Goal: Transaction & Acquisition: Purchase product/service

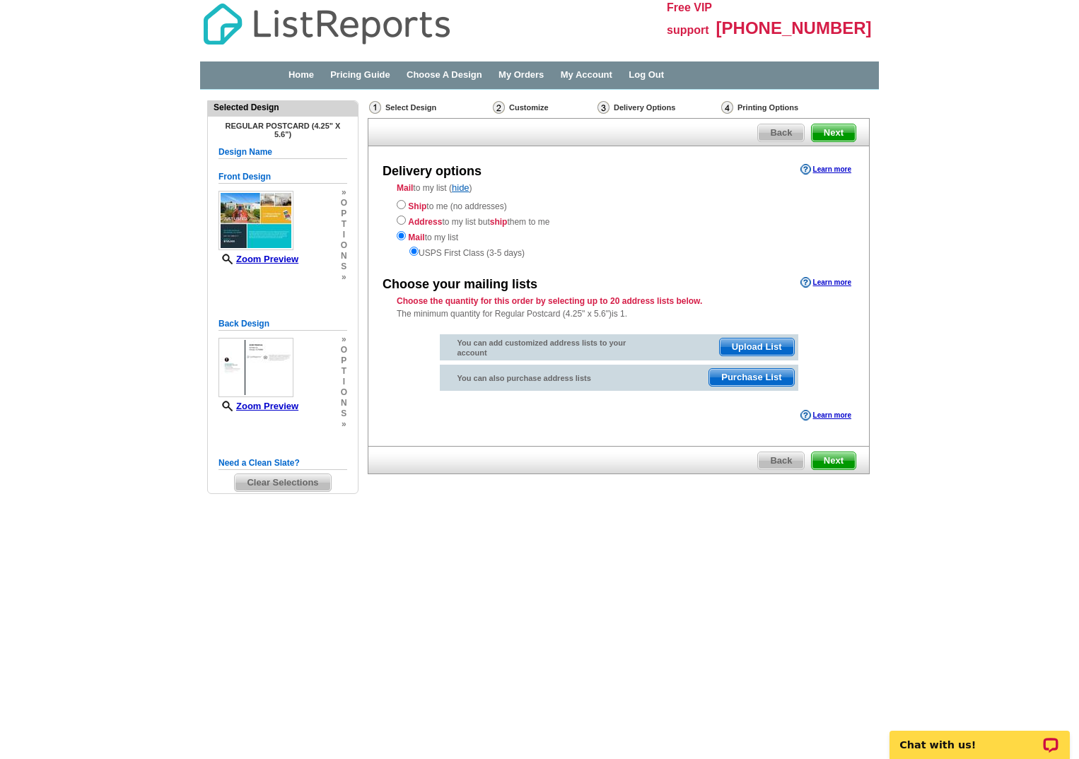
click at [406, 202] on div "Ship to me (no addresses) Address to my list but ship them to me Mail to my lis…" at bounding box center [619, 228] width 444 height 62
click at [400, 206] on input "radio" at bounding box center [401, 204] width 9 height 9
radio input "true"
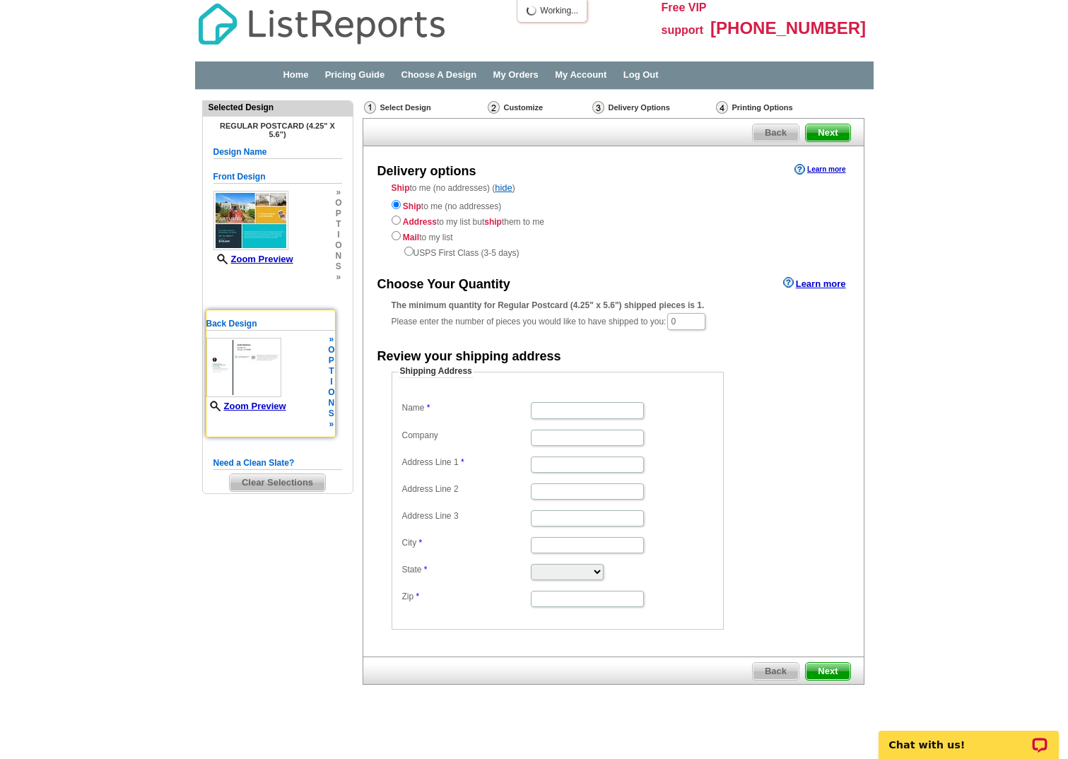
click at [264, 358] on img at bounding box center [243, 367] width 75 height 59
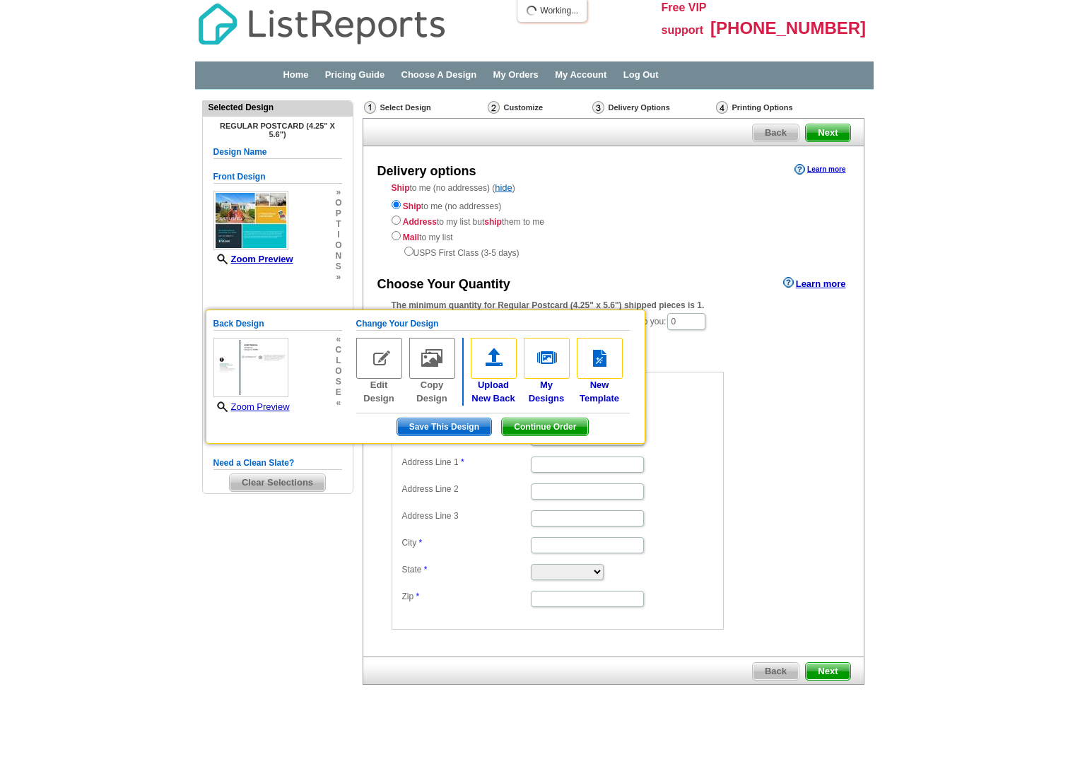
click at [405, 265] on div "Delivery options Learn more Ship to me (no addresses) ( hide ) Ship to me (no a…" at bounding box center [614, 401] width 502 height 510
click at [920, 298] on main "Need Help? call 800-260-5887, chat with support, or have our designers make som…" at bounding box center [534, 423] width 1068 height 667
click at [1019, 373] on main "Need Help? call 800-260-5887, chat with support, or have our designers make som…" at bounding box center [534, 423] width 1068 height 667
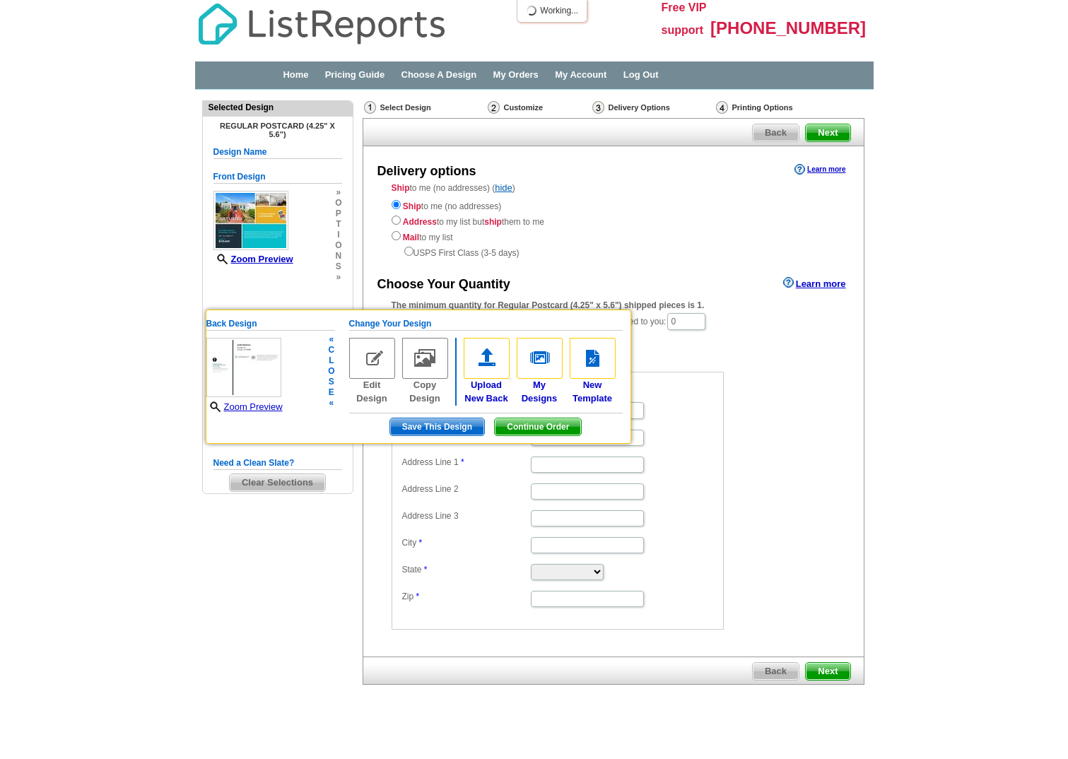
click at [518, 430] on span "Continue Order" at bounding box center [538, 427] width 86 height 17
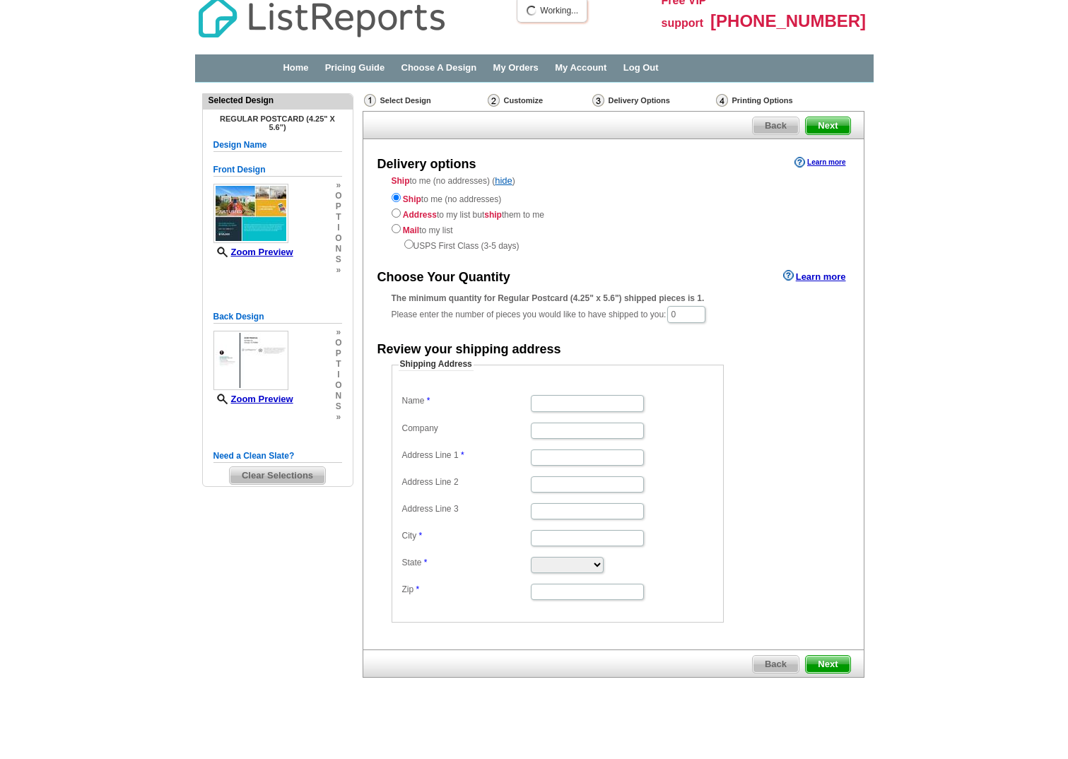
scroll to position [9, 0]
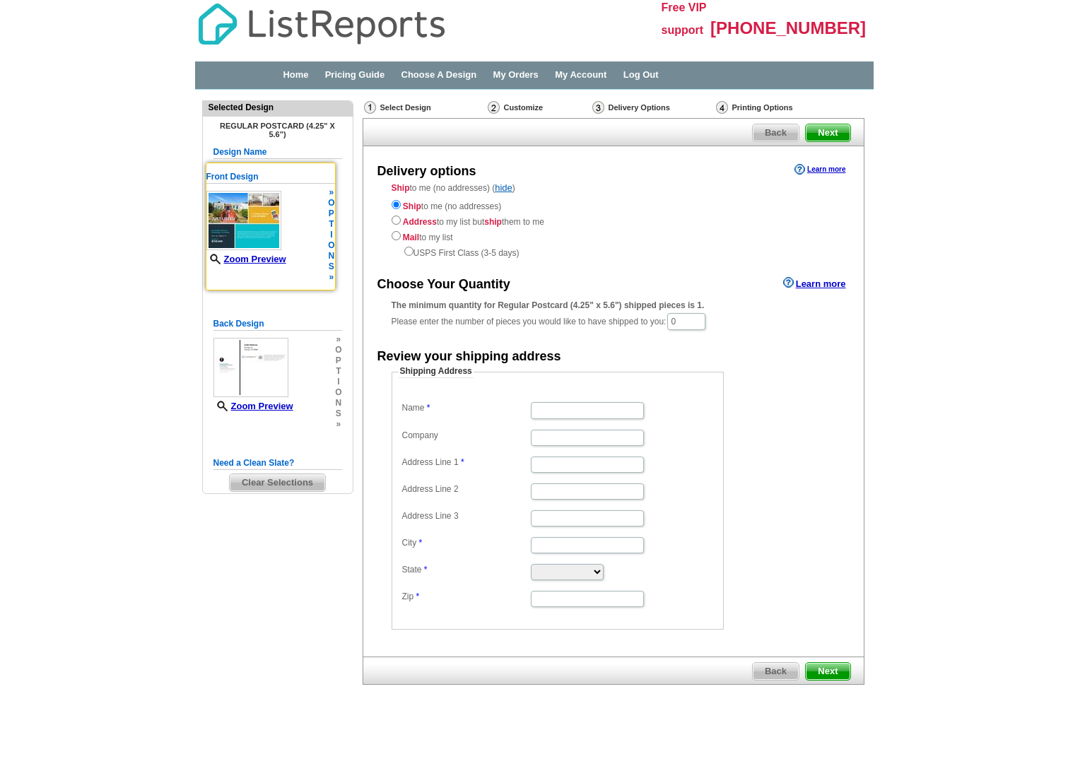
click at [252, 218] on img at bounding box center [243, 220] width 75 height 59
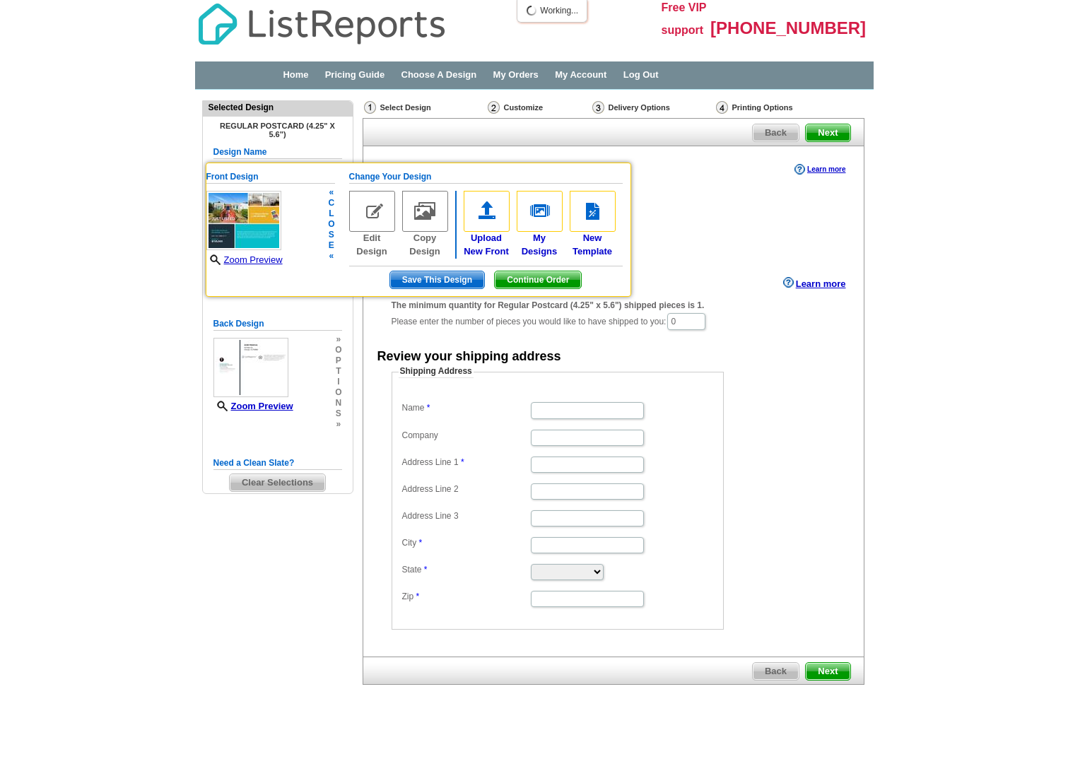
click at [252, 218] on img at bounding box center [243, 220] width 75 height 59
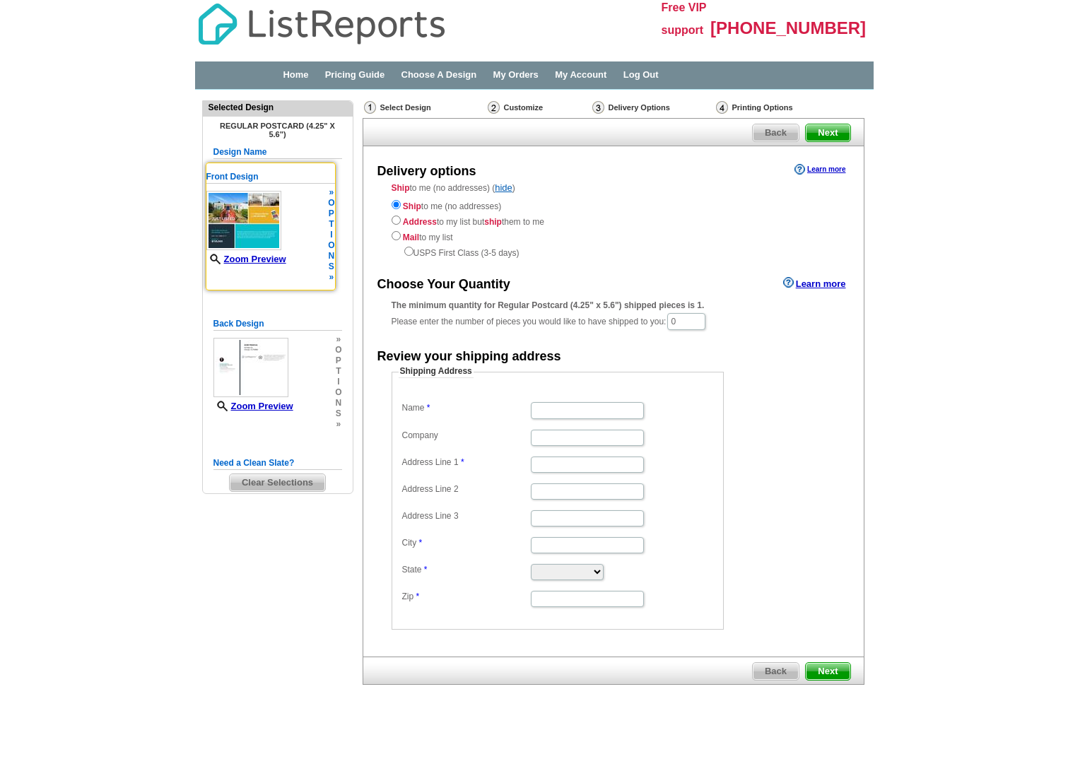
click at [252, 218] on img at bounding box center [243, 220] width 75 height 59
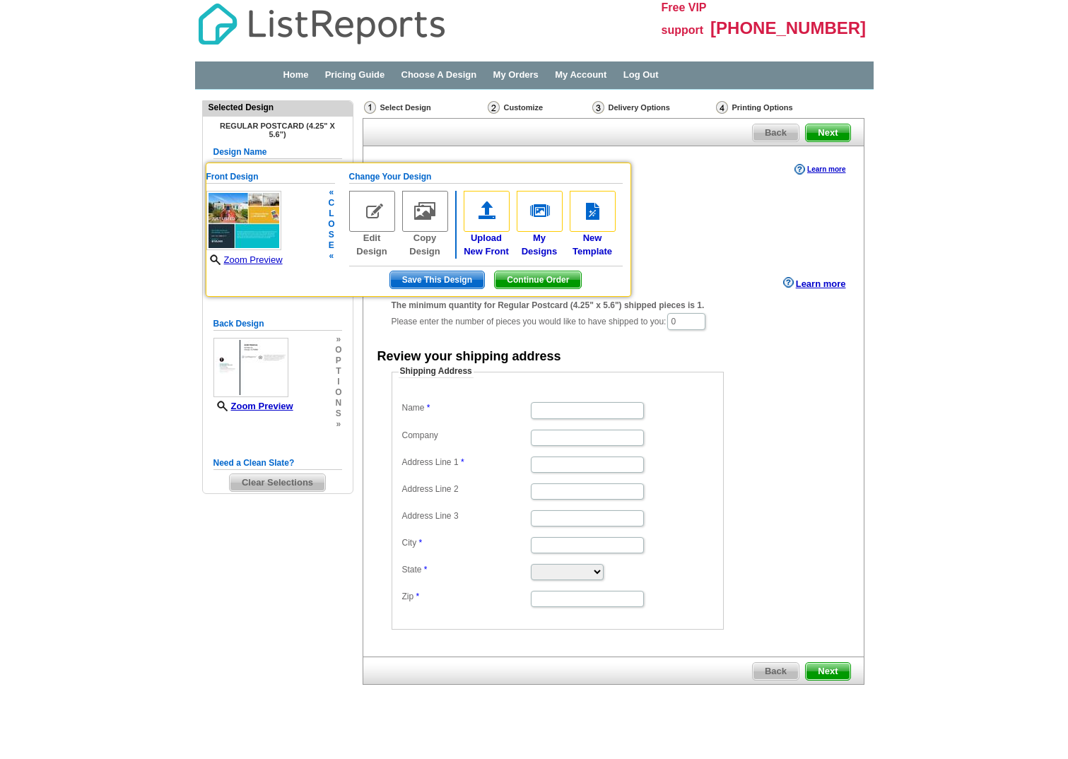
click at [383, 223] on img at bounding box center [372, 211] width 46 height 41
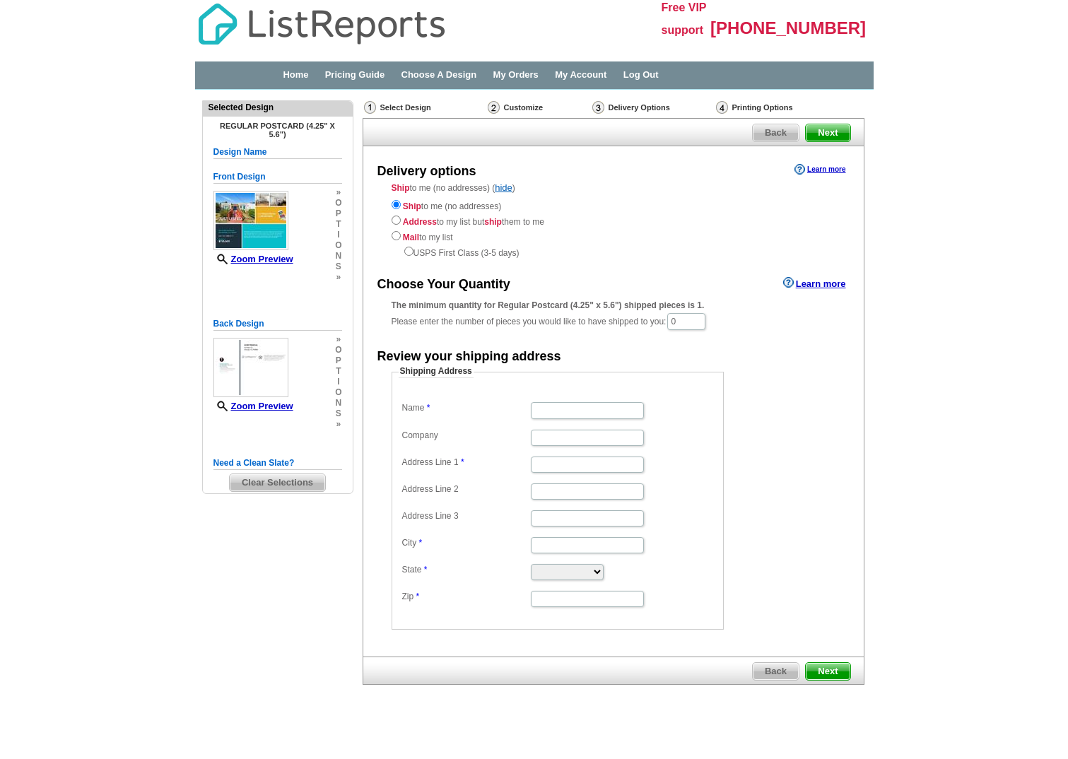
click at [1006, 385] on main "Need Help? call 800-260-5887, chat with support, or have our designers make som…" at bounding box center [534, 423] width 1068 height 667
click at [542, 419] on input "Name" at bounding box center [587, 410] width 113 height 16
click at [223, 153] on h5 "Design Name" at bounding box center [278, 152] width 129 height 13
drag, startPoint x: 223, startPoint y: 153, endPoint x: 259, endPoint y: 151, distance: 35.4
click at [259, 151] on h5 "Design Name" at bounding box center [278, 152] width 129 height 13
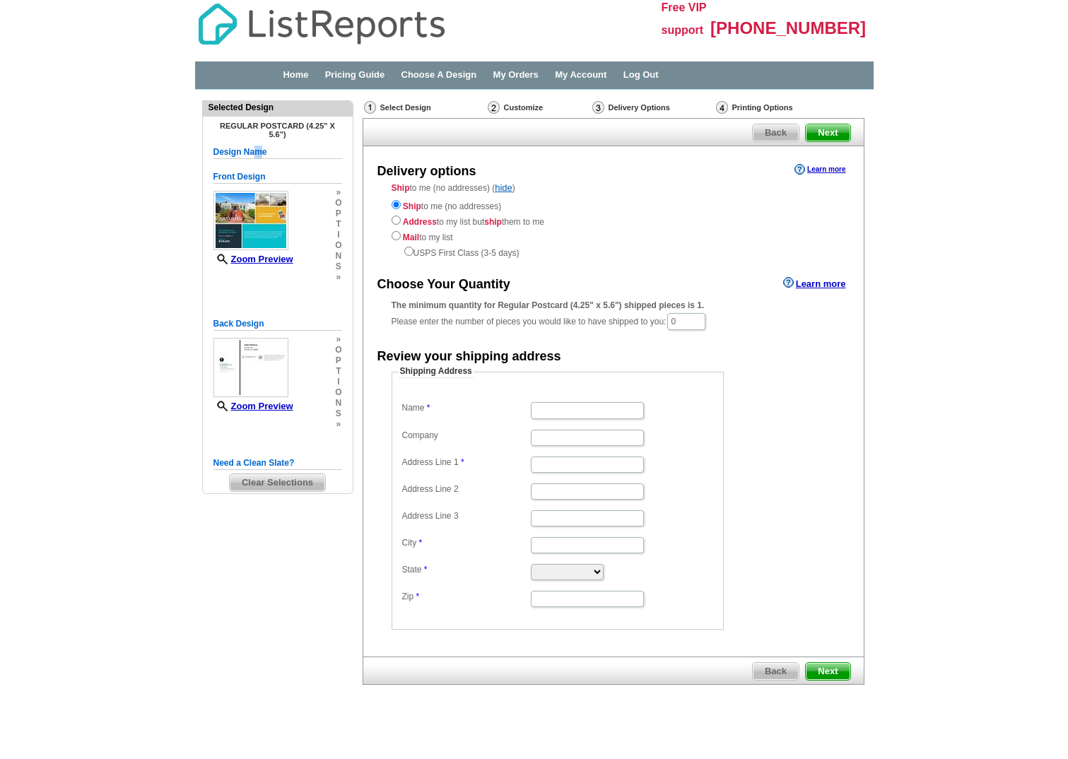
click at [259, 151] on h5 "Design Name" at bounding box center [278, 152] width 129 height 13
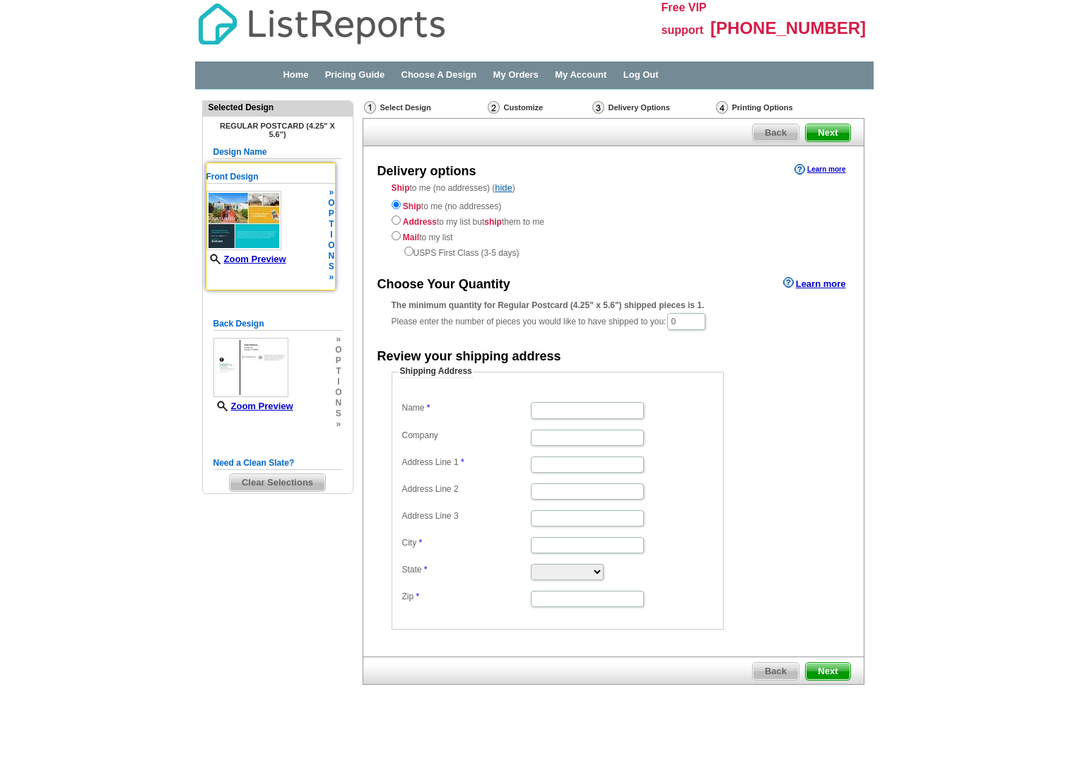
click at [262, 170] on h5 "Front Design" at bounding box center [270, 176] width 129 height 13
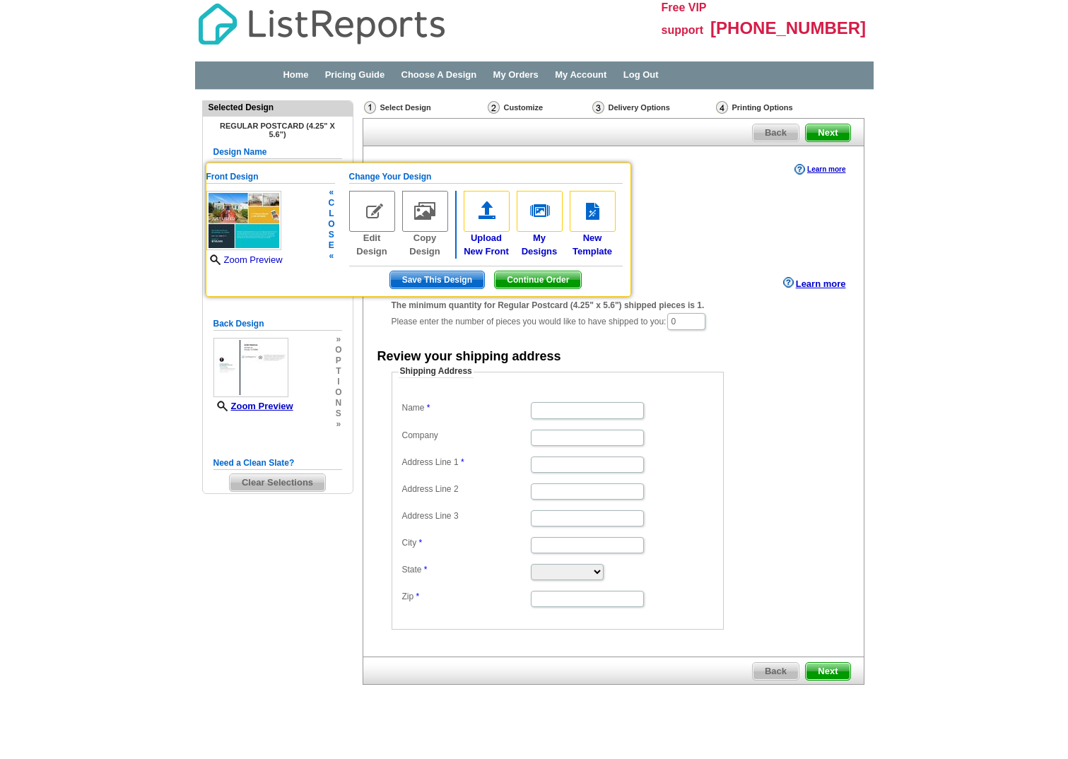
click at [255, 259] on link "Zoom Preview" at bounding box center [244, 260] width 76 height 11
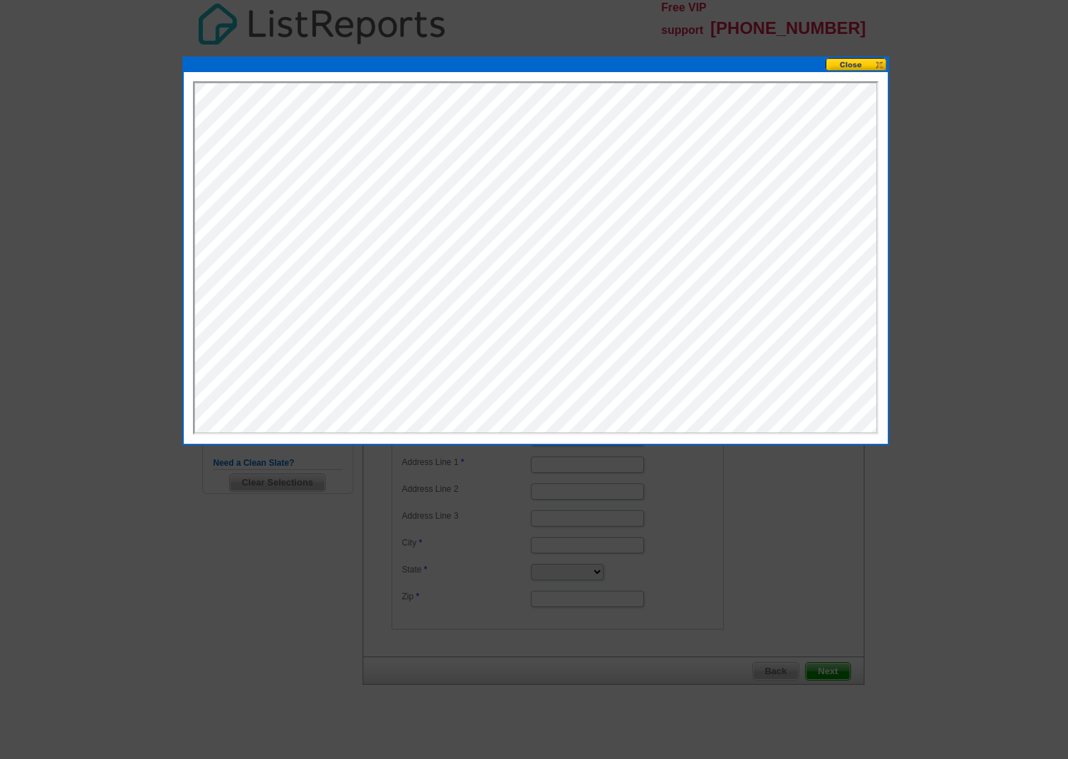
click at [860, 69] on button at bounding box center [857, 64] width 62 height 13
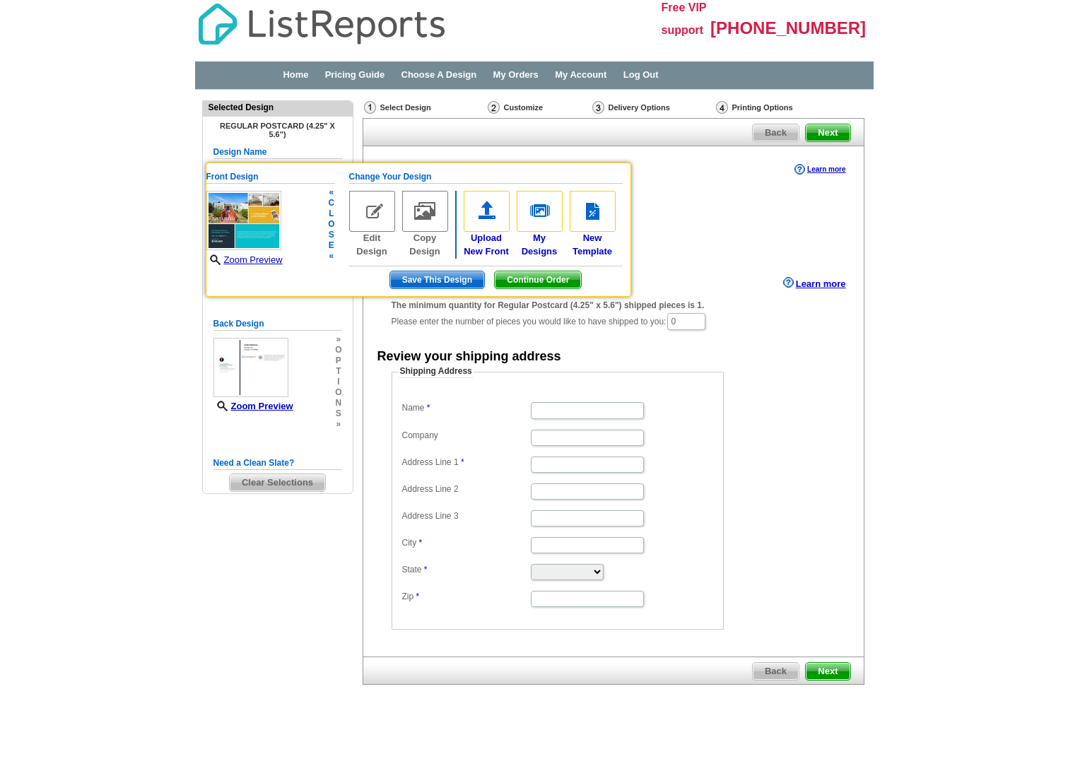
click at [380, 230] on img at bounding box center [372, 211] width 46 height 41
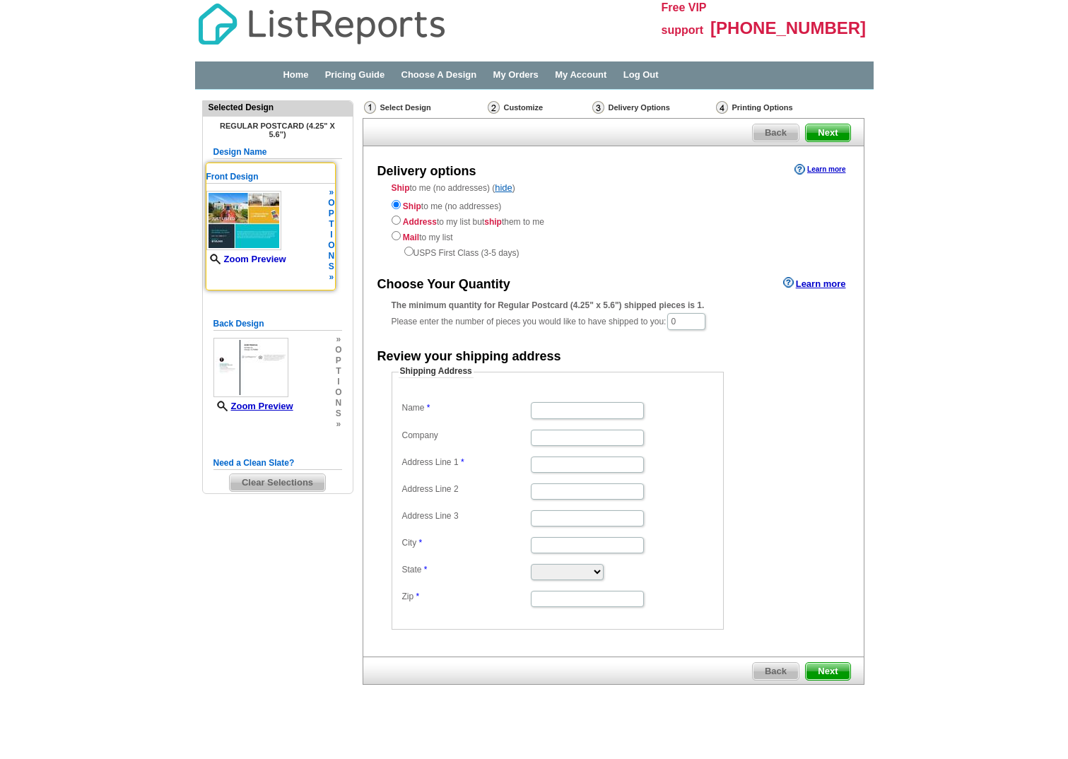
click at [231, 259] on link "Zoom Preview" at bounding box center [246, 259] width 80 height 11
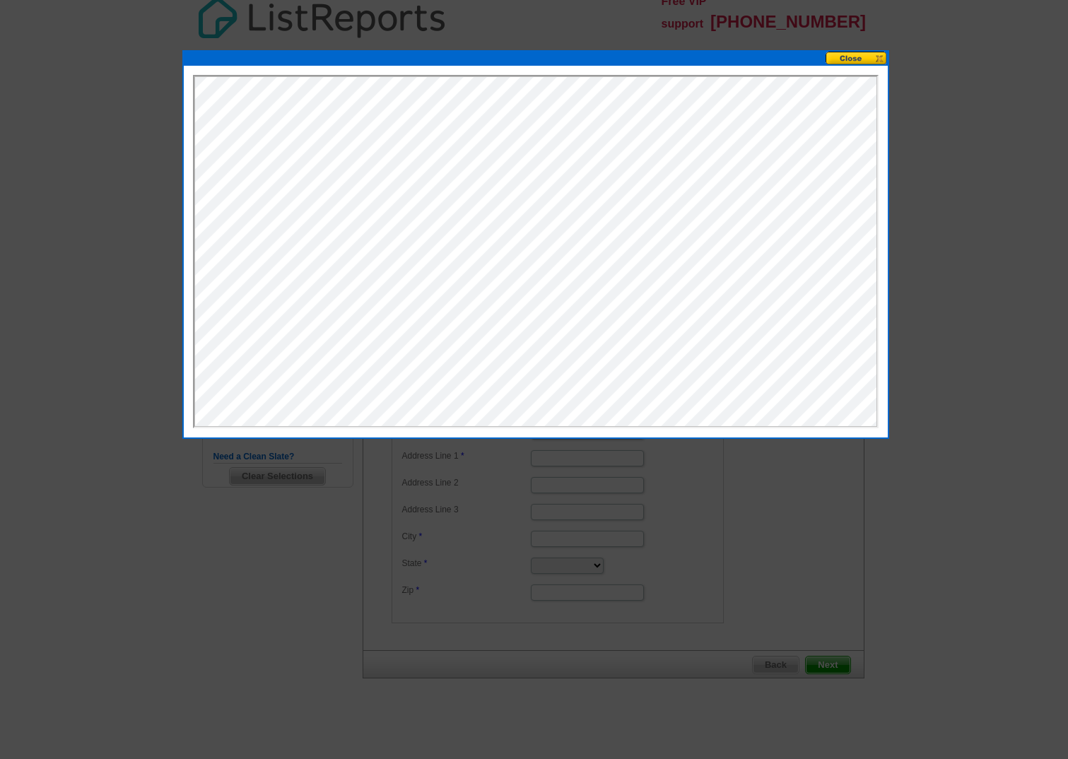
scroll to position [9, 0]
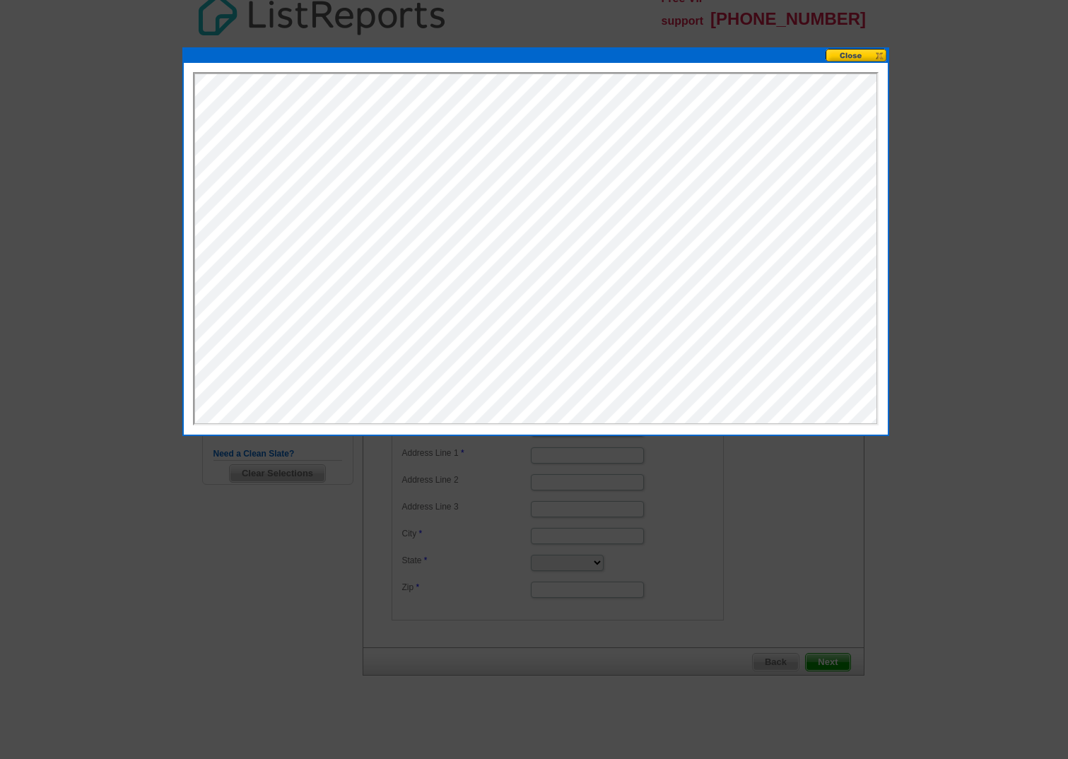
click at [857, 57] on button at bounding box center [857, 55] width 62 height 13
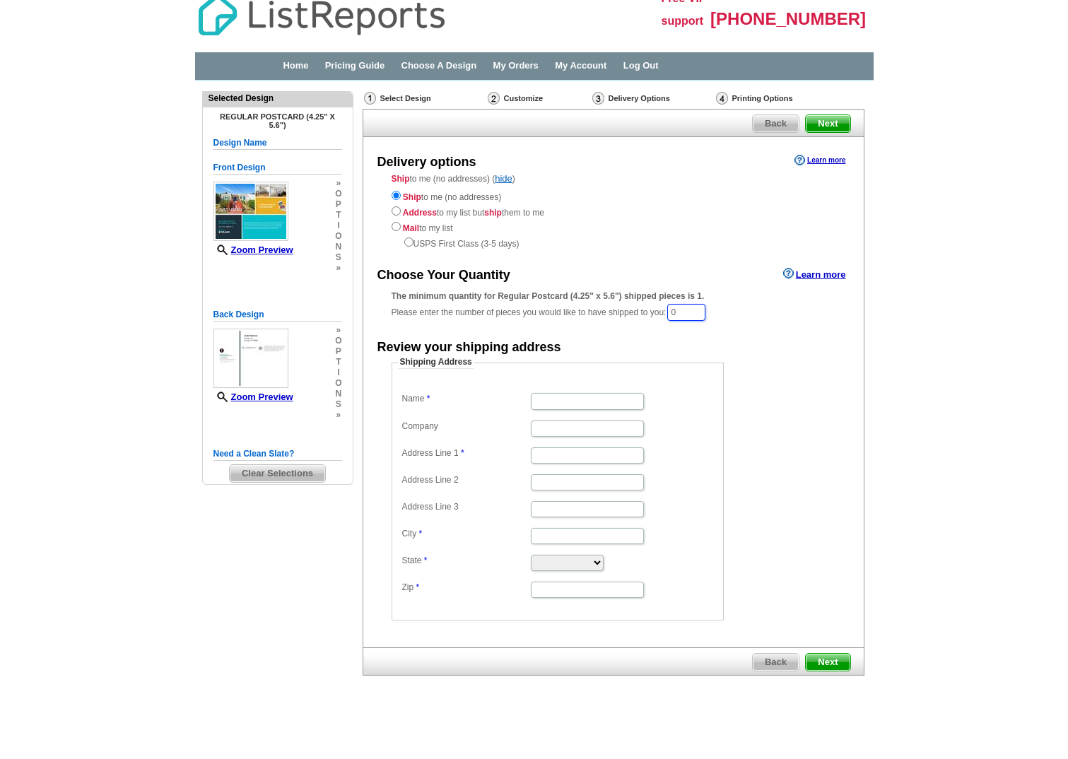
click at [700, 308] on input "0" at bounding box center [686, 312] width 38 height 17
type input "50"
click at [537, 415] on dl "Name Company Address Line 1 Address Line 2 Address Line 3 City State Alabama Al…" at bounding box center [558, 496] width 318 height 210
click at [557, 402] on input "Name" at bounding box center [587, 402] width 113 height 16
drag, startPoint x: 552, startPoint y: 403, endPoint x: 543, endPoint y: 403, distance: 9.2
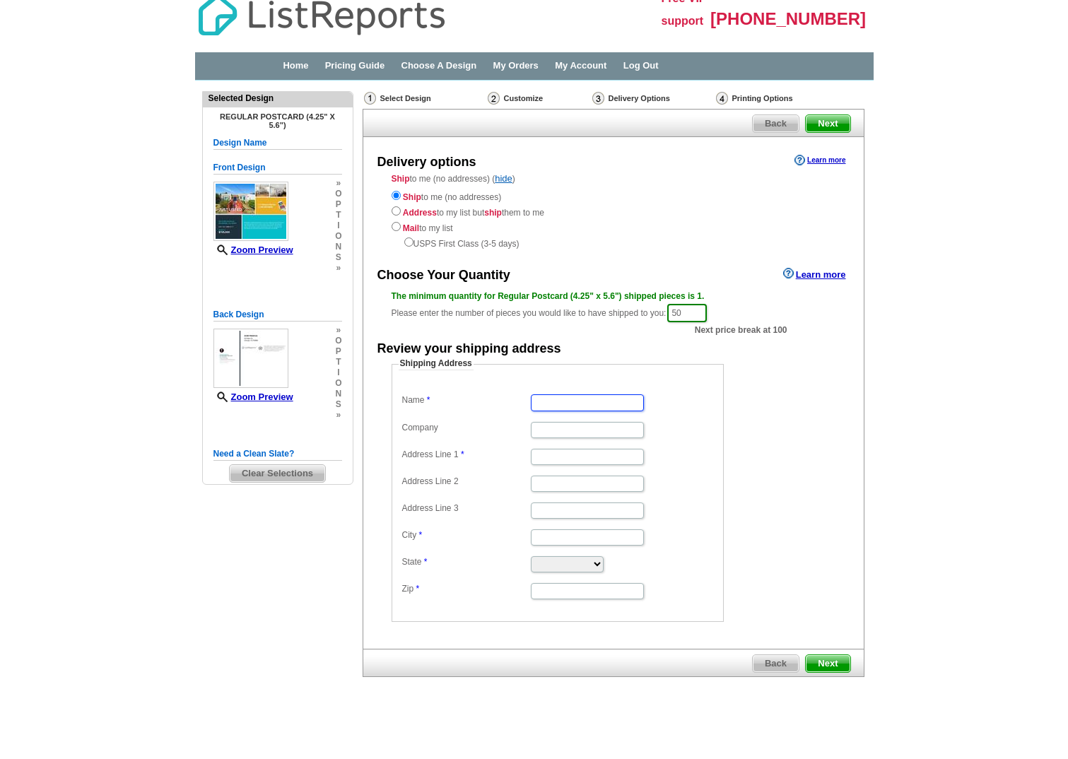
click at [543, 403] on input "Name" at bounding box center [587, 402] width 113 height 16
click at [539, 405] on input "Name" at bounding box center [587, 402] width 113 height 16
type input "[PERSON_NAME]"
type input "Bay area Fine living"
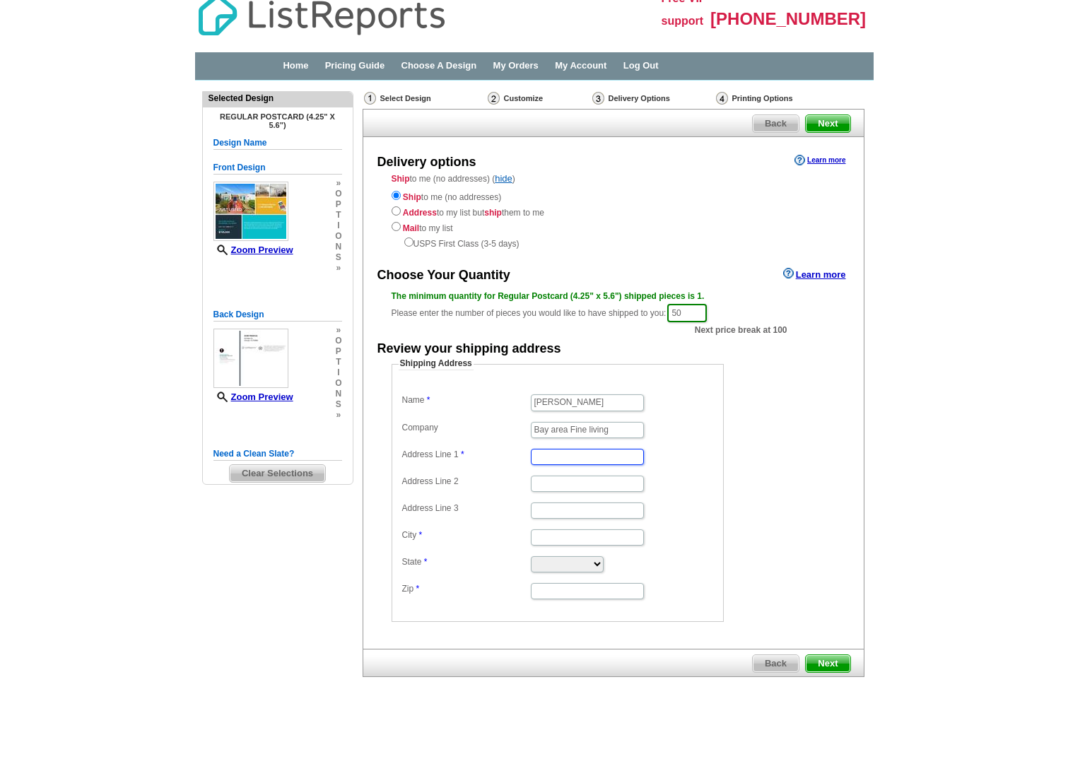
click at [544, 458] on input "Address Line 1" at bounding box center [587, 457] width 113 height 16
type input "1755 Broadway apt 54"
drag, startPoint x: 698, startPoint y: 310, endPoint x: 467, endPoint y: 334, distance: 233.1
click at [472, 327] on div "Choose Your Quantity Learn more The minimum quantity for Regular Postcard (4.25…" at bounding box center [613, 443] width 501 height 358
type input "100"
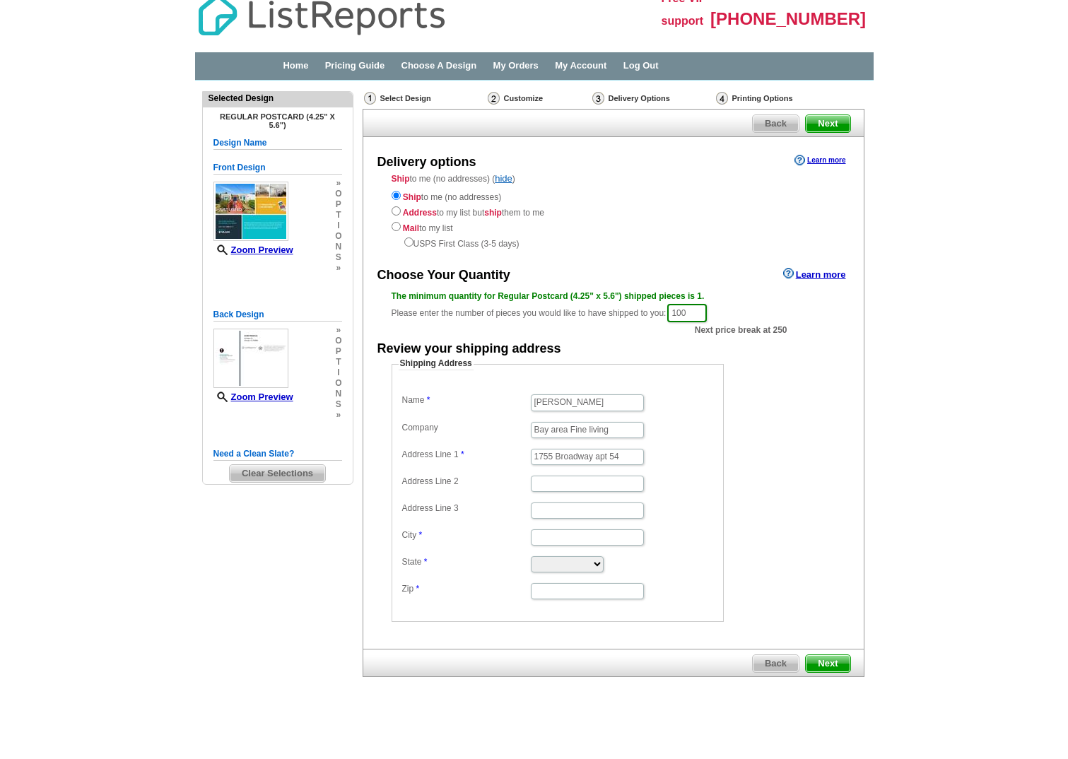
click at [399, 327] on div "Choose Your Quantity Learn more The minimum quantity for Regular Postcard (4.25…" at bounding box center [613, 443] width 501 height 358
click at [546, 525] on dl "Name Dwayne Barton Company Bay area Fine living Address Line 1 1755 Broadway ap…" at bounding box center [558, 496] width 318 height 210
click at [578, 476] on input "Address Line 2" at bounding box center [587, 484] width 113 height 16
click at [538, 534] on input "City" at bounding box center [587, 538] width 113 height 16
type input "Oakland"
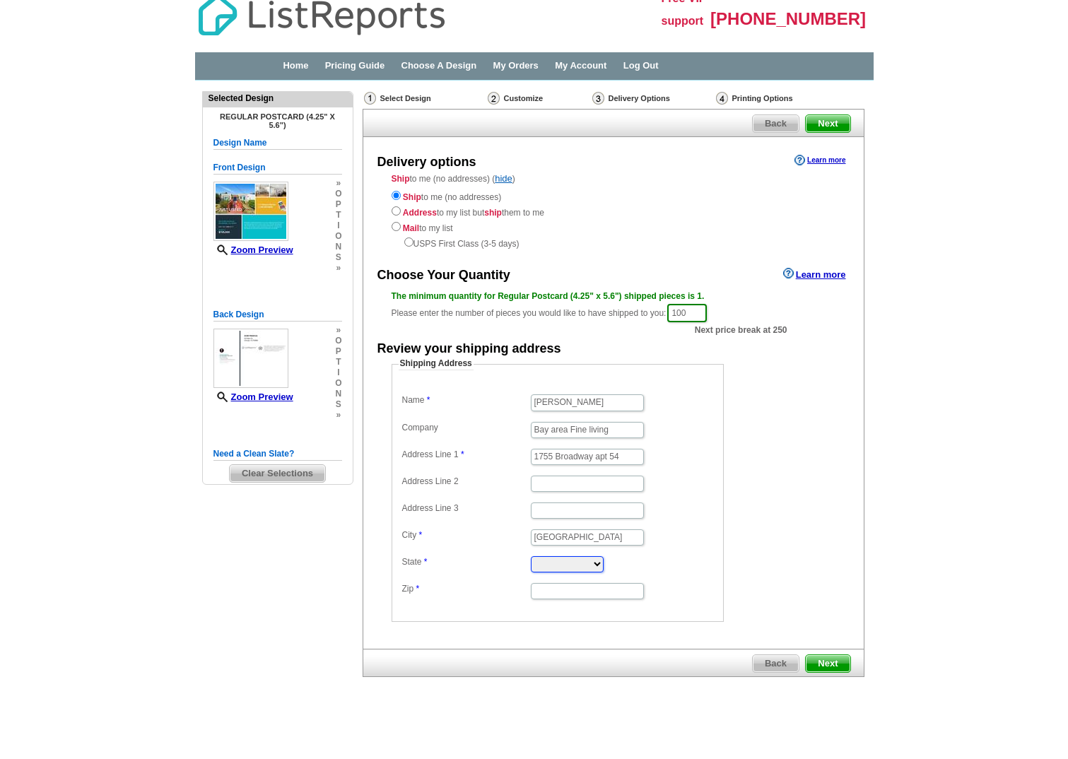
click at [559, 572] on select "Alabama Alaska Arizona Arkansas California Colorado Connecticut District of Col…" at bounding box center [567, 564] width 73 height 16
select select "CA"
click at [531, 556] on select "Alabama Alaska Arizona Arkansas California Colorado Connecticut District of Col…" at bounding box center [567, 564] width 73 height 16
click at [556, 599] on input "Zip" at bounding box center [587, 591] width 113 height 16
type input "94612"
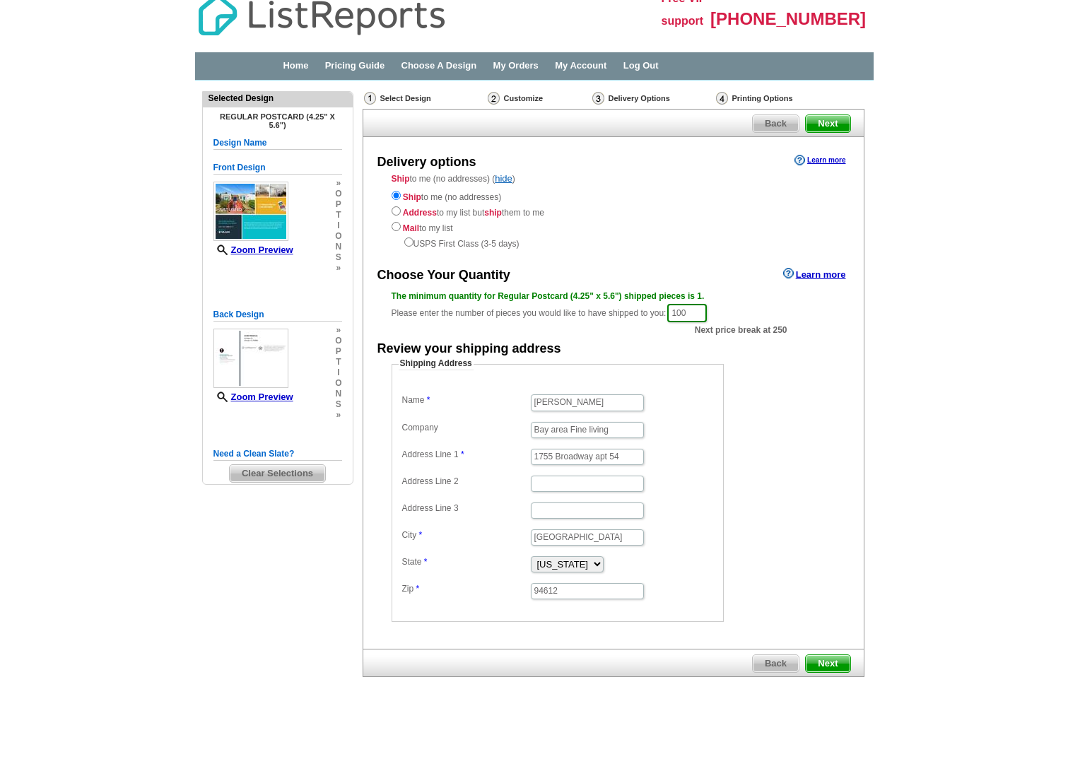
click at [707, 563] on dd "Alabama Alaska Arizona Arkansas California Colorado Connecticut District of Col…" at bounding box center [558, 563] width 318 height 21
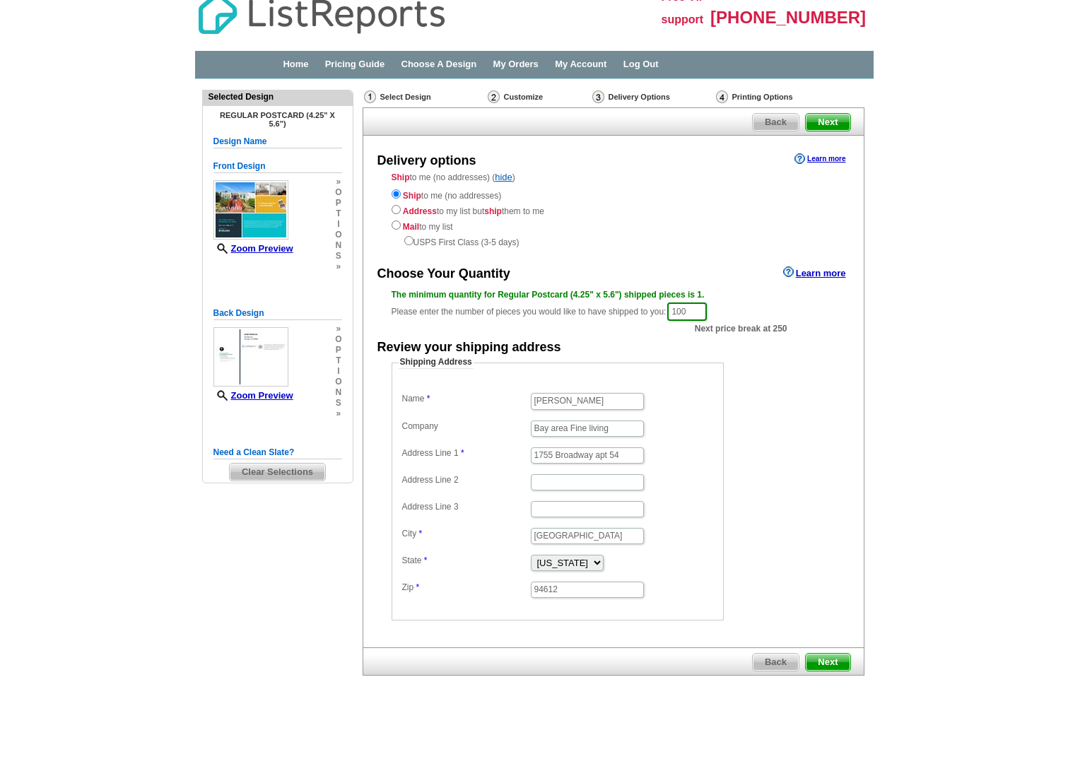
drag, startPoint x: 768, startPoint y: 548, endPoint x: 752, endPoint y: 544, distance: 17.5
click at [752, 544] on form "Shipping Address Name Dwayne Barton Company Bay area Fine living Address Line 1…" at bounding box center [614, 488] width 444 height 264
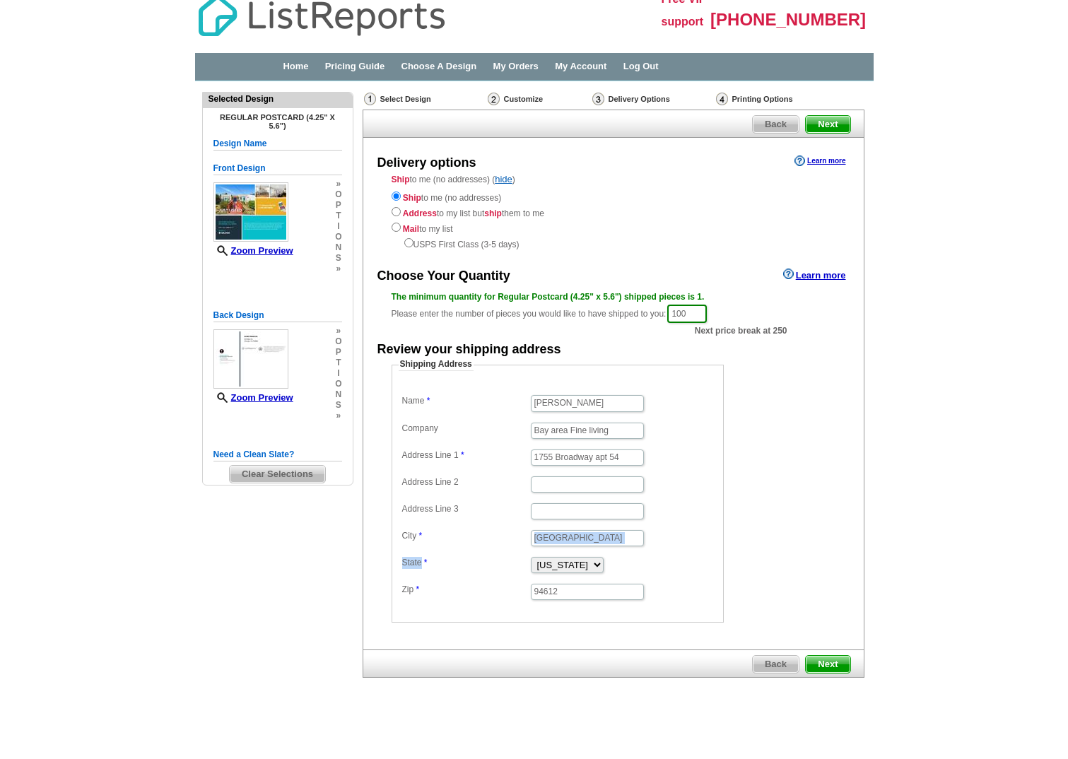
scroll to position [11, 0]
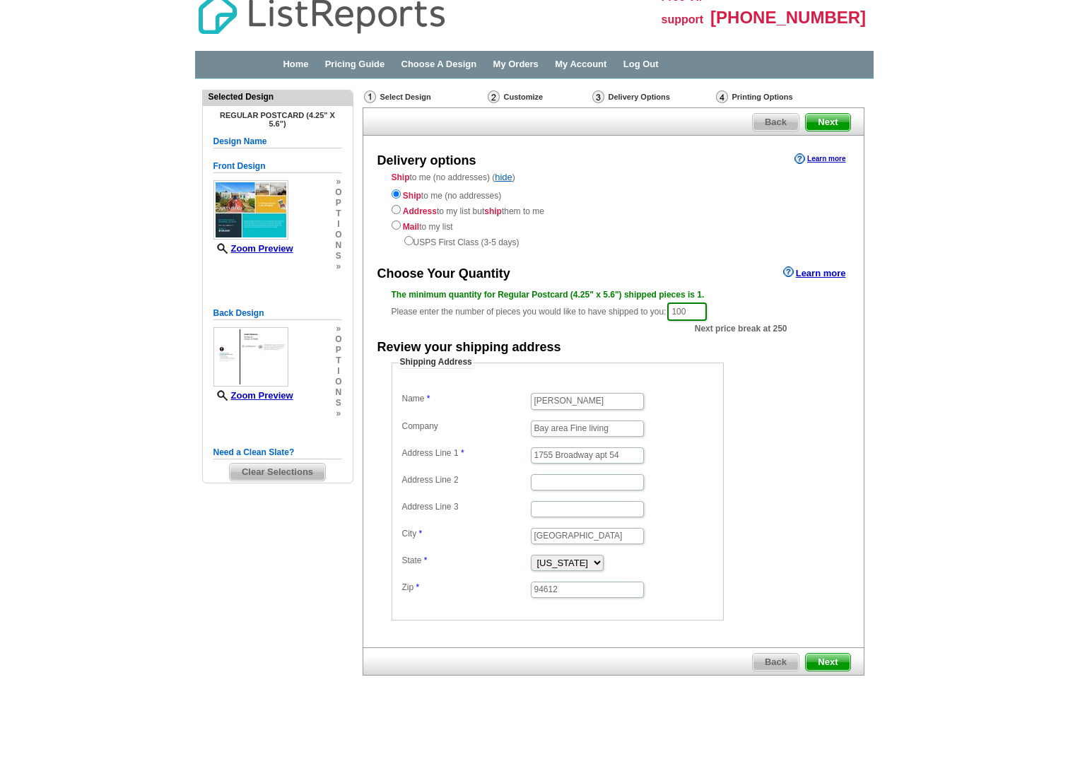
click at [819, 120] on span "Next" at bounding box center [828, 122] width 44 height 17
click at [668, 667] on div "Back Next" at bounding box center [614, 662] width 502 height 28
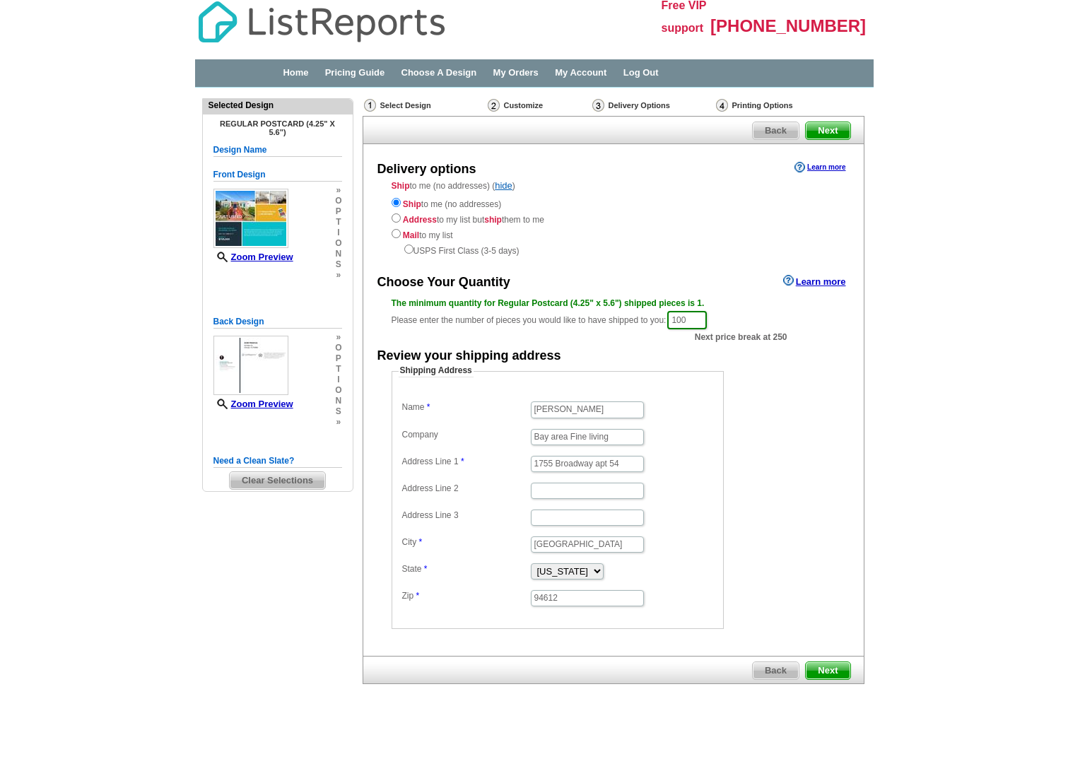
scroll to position [0, 0]
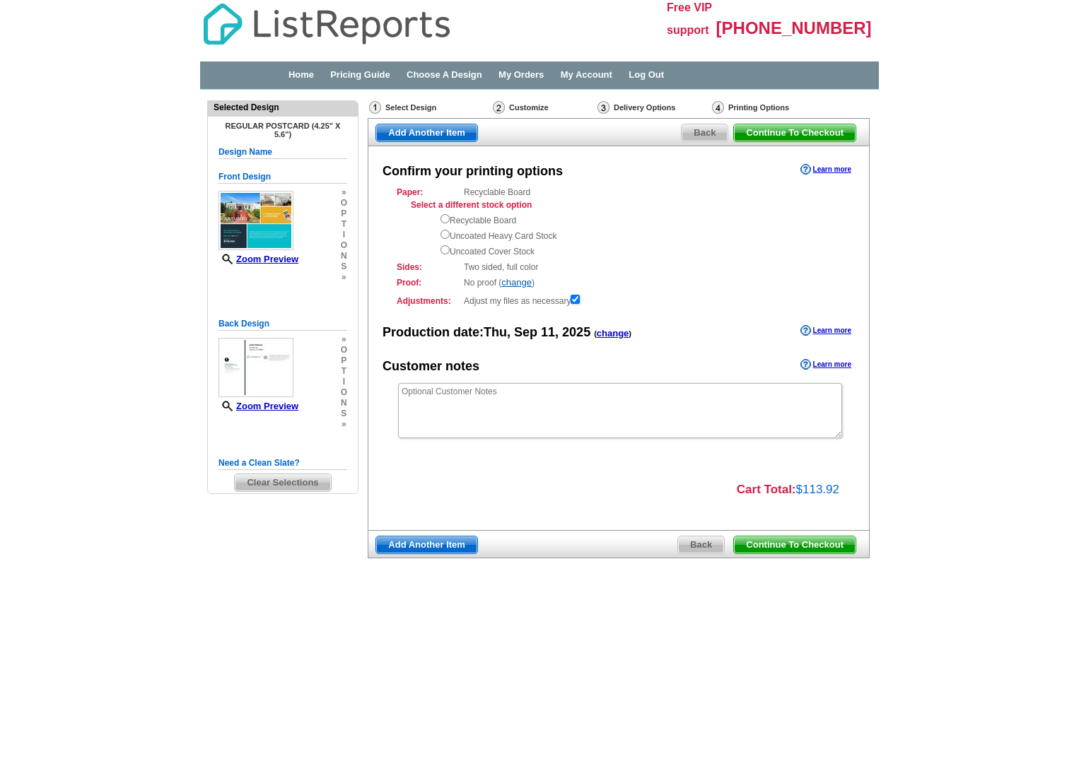
click at [757, 562] on div "Select Design Customize Delivery Options Printing Options Continue To Checkout …" at bounding box center [618, 335] width 508 height 477
click at [787, 549] on span "Continue To Checkout" at bounding box center [795, 545] width 122 height 17
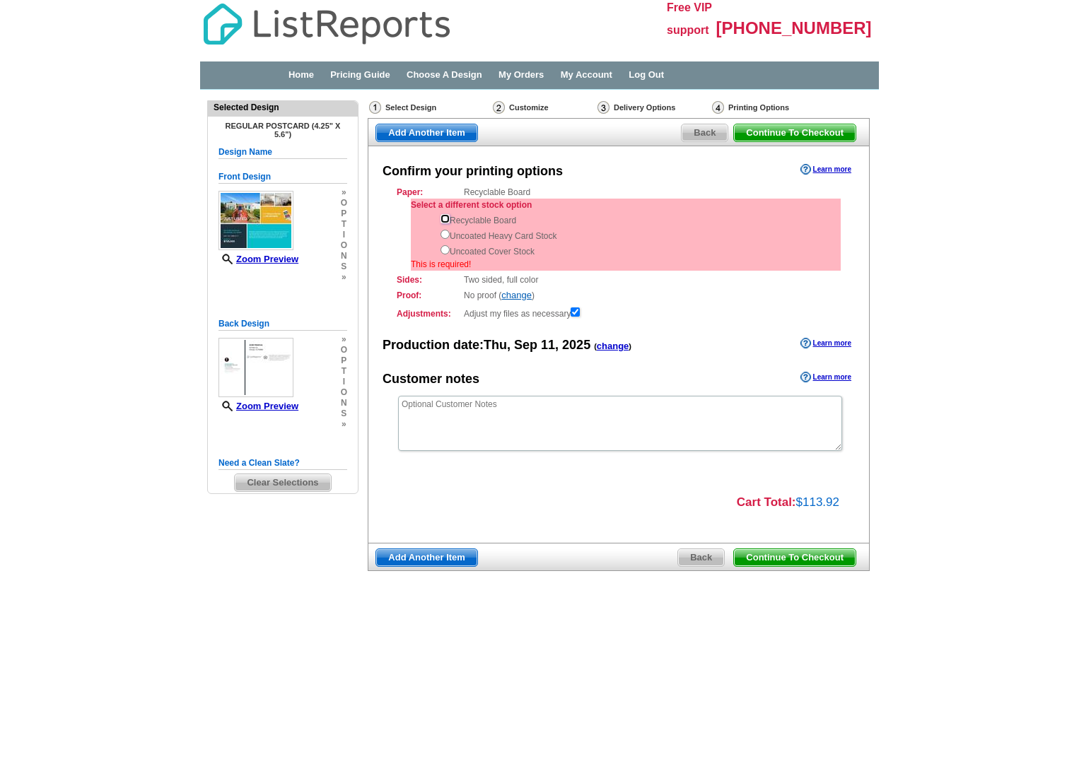
click at [449, 218] on input "radio" at bounding box center [444, 218] width 9 height 9
radio input "true"
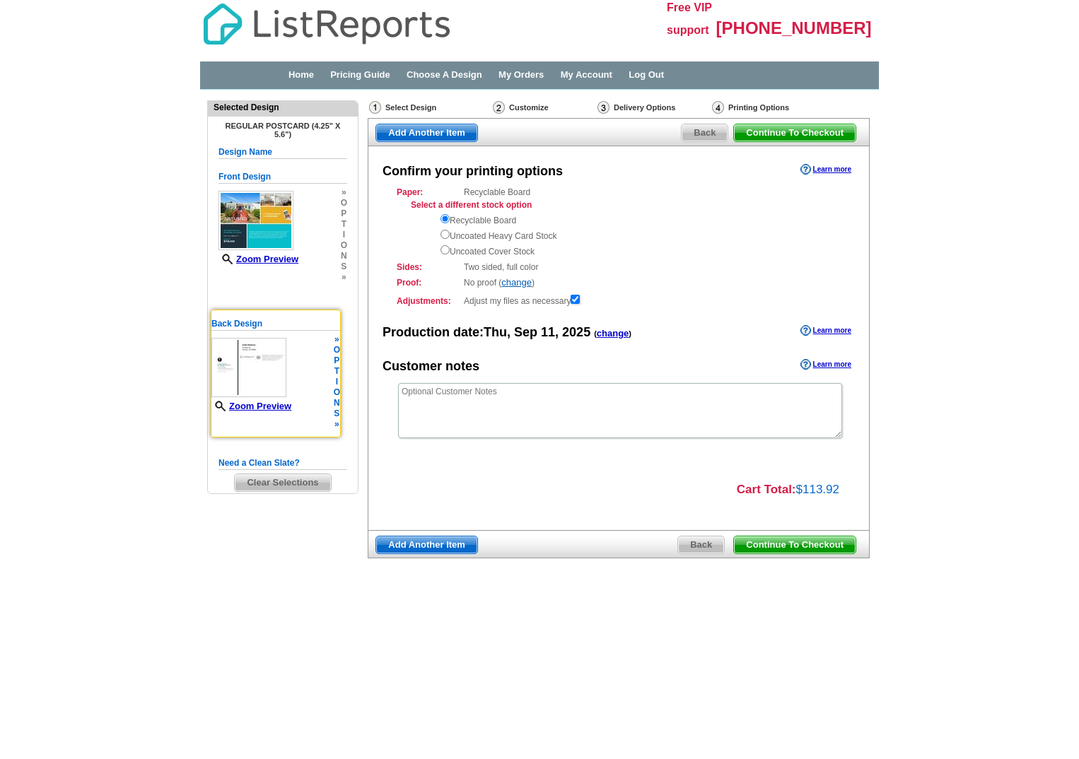
click at [271, 362] on img at bounding box center [248, 367] width 75 height 59
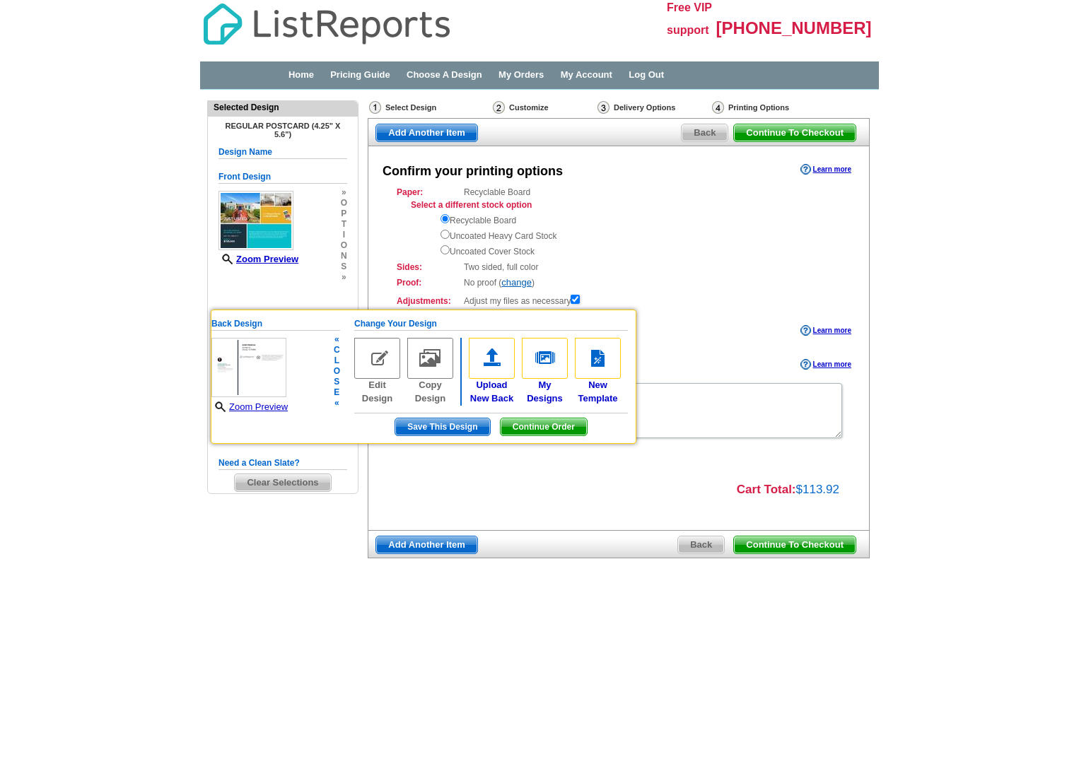
click at [373, 355] on img at bounding box center [377, 358] width 46 height 41
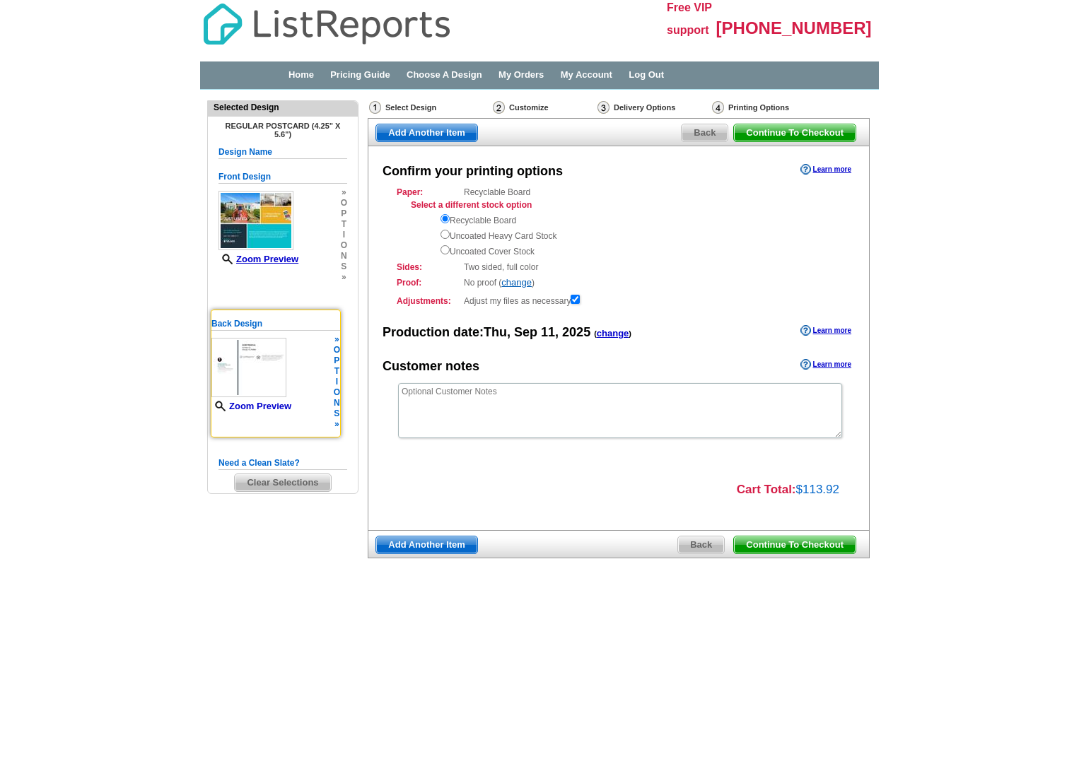
click at [261, 402] on link "Zoom Preview" at bounding box center [251, 406] width 80 height 11
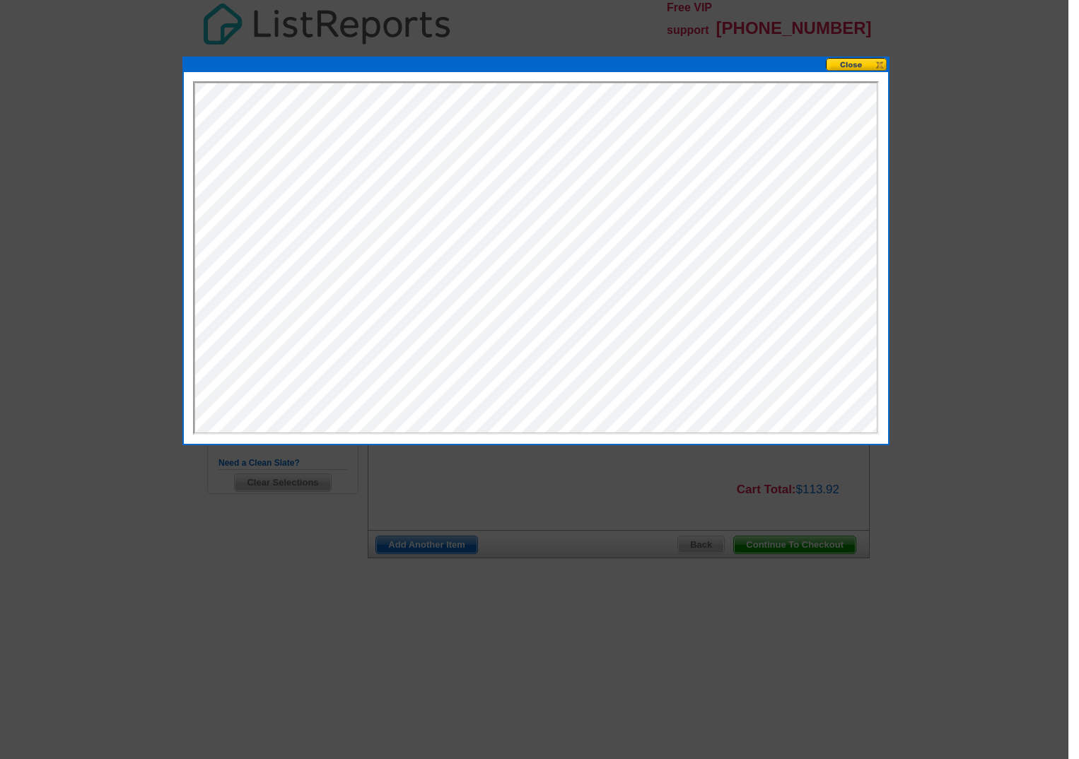
click at [831, 54] on div at bounding box center [534, 379] width 1068 height 759
click at [838, 66] on button at bounding box center [857, 64] width 62 height 13
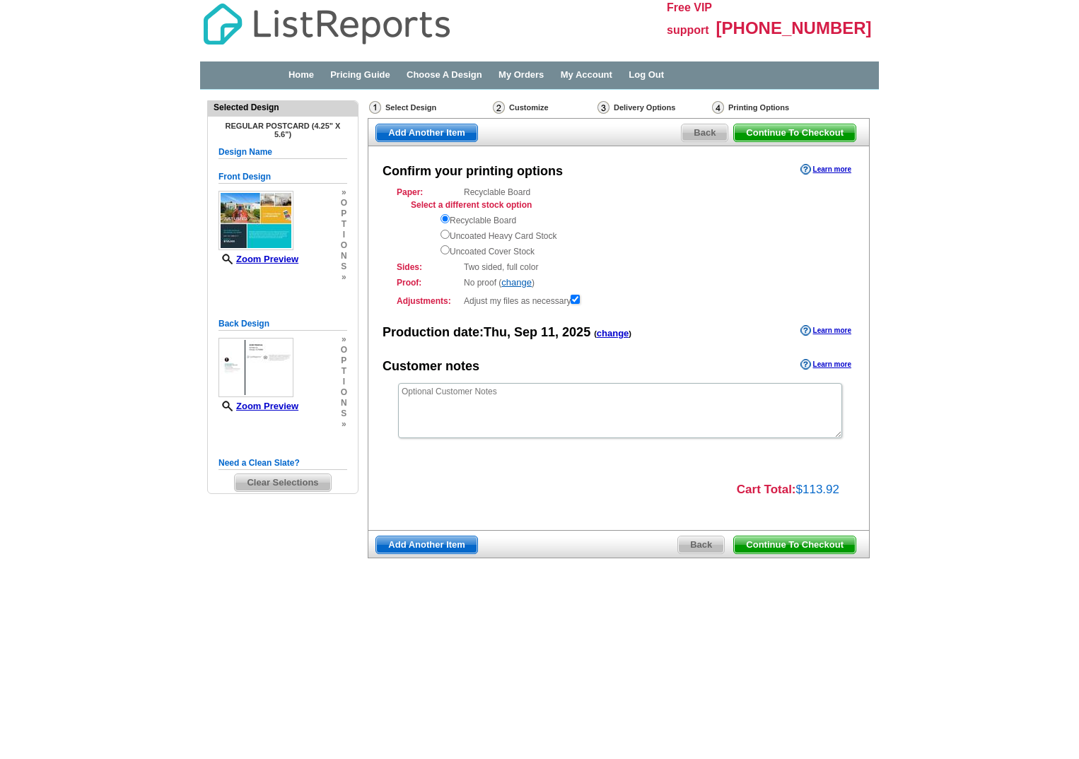
click at [776, 544] on span "Continue To Checkout" at bounding box center [795, 545] width 122 height 17
click at [776, 542] on span "Continue To Checkout" at bounding box center [795, 545] width 122 height 17
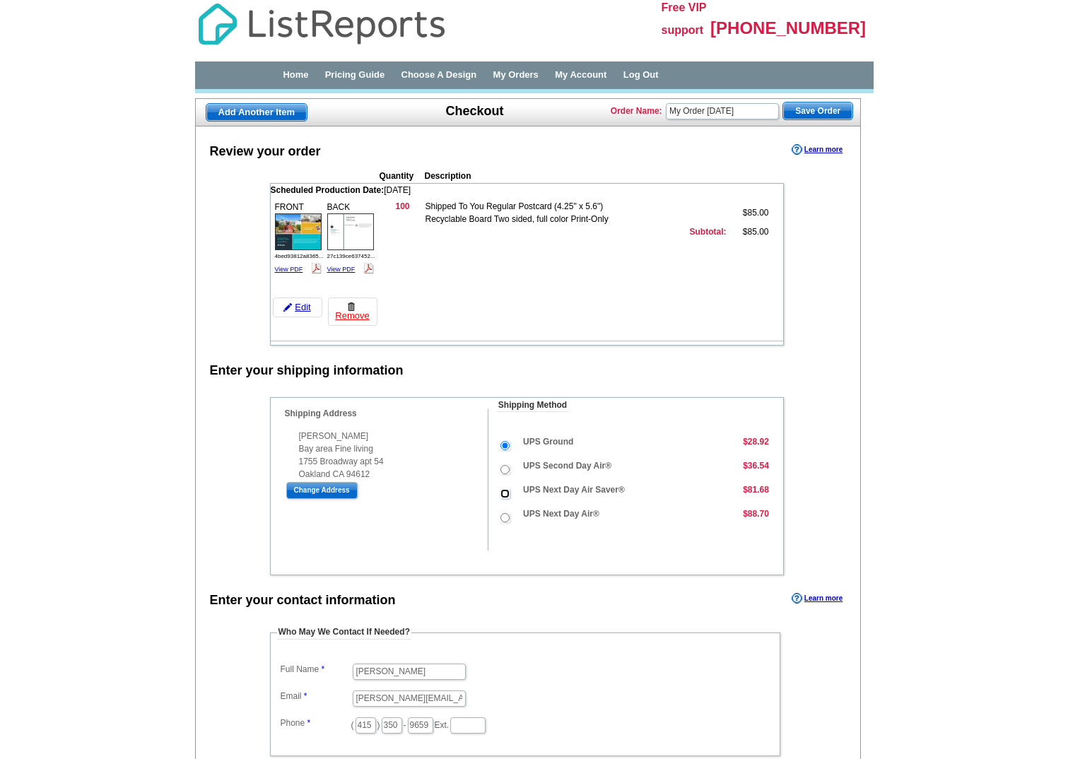
click at [506, 491] on input "UPS Next Day Air Saver®" at bounding box center [505, 493] width 9 height 9
radio input "true"
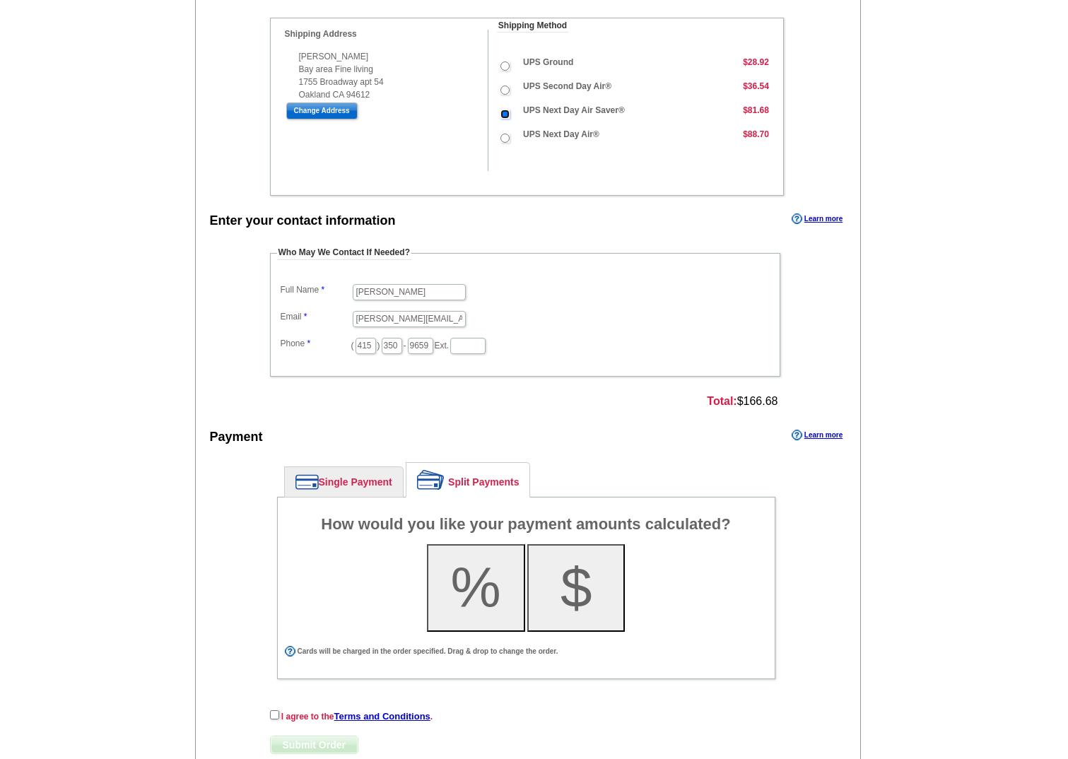
scroll to position [478, 0]
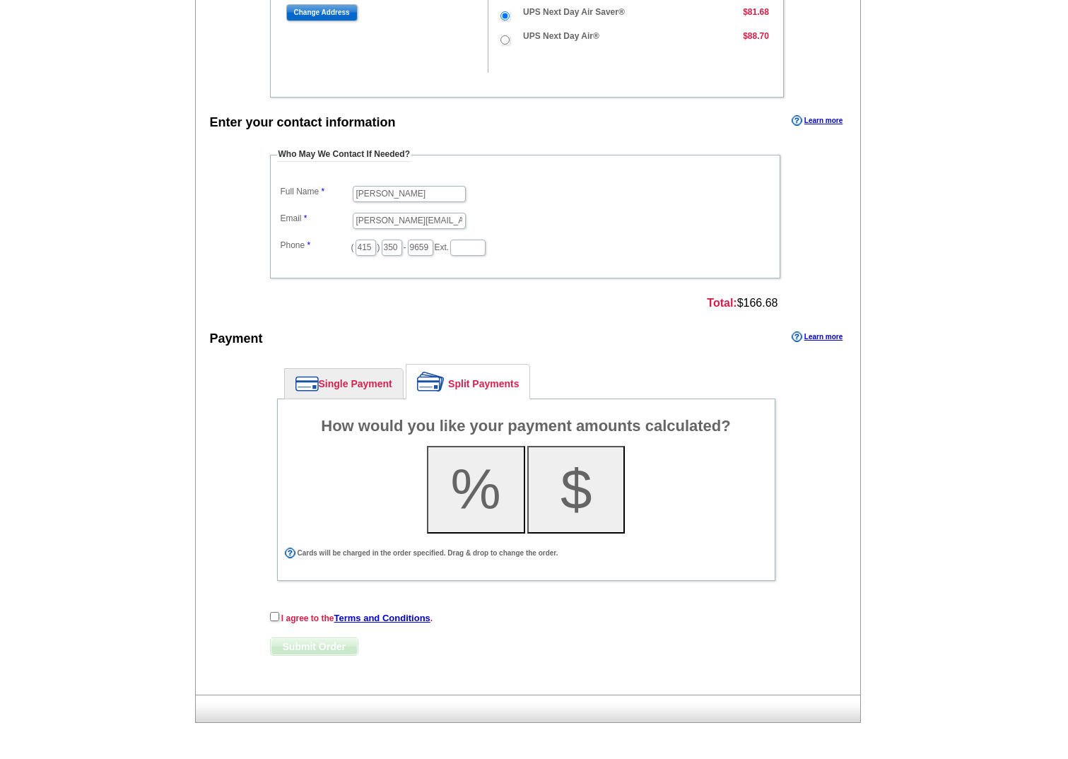
click at [387, 392] on link "Single Payment" at bounding box center [344, 384] width 118 height 30
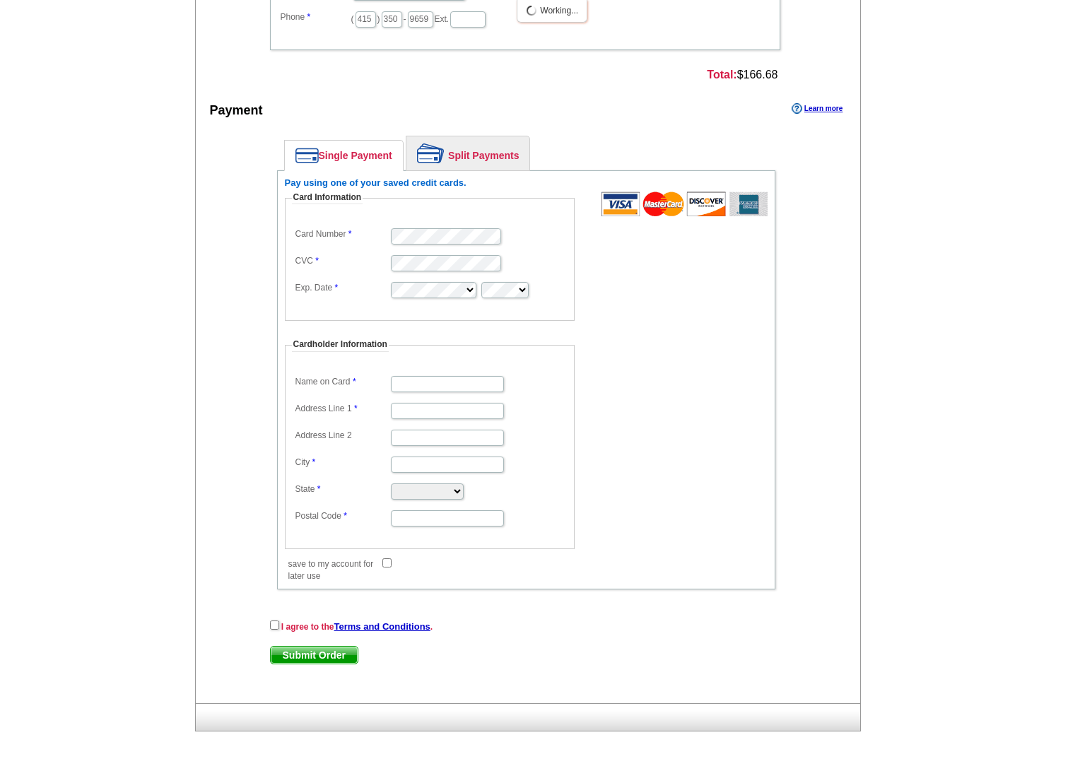
scroll to position [715, 0]
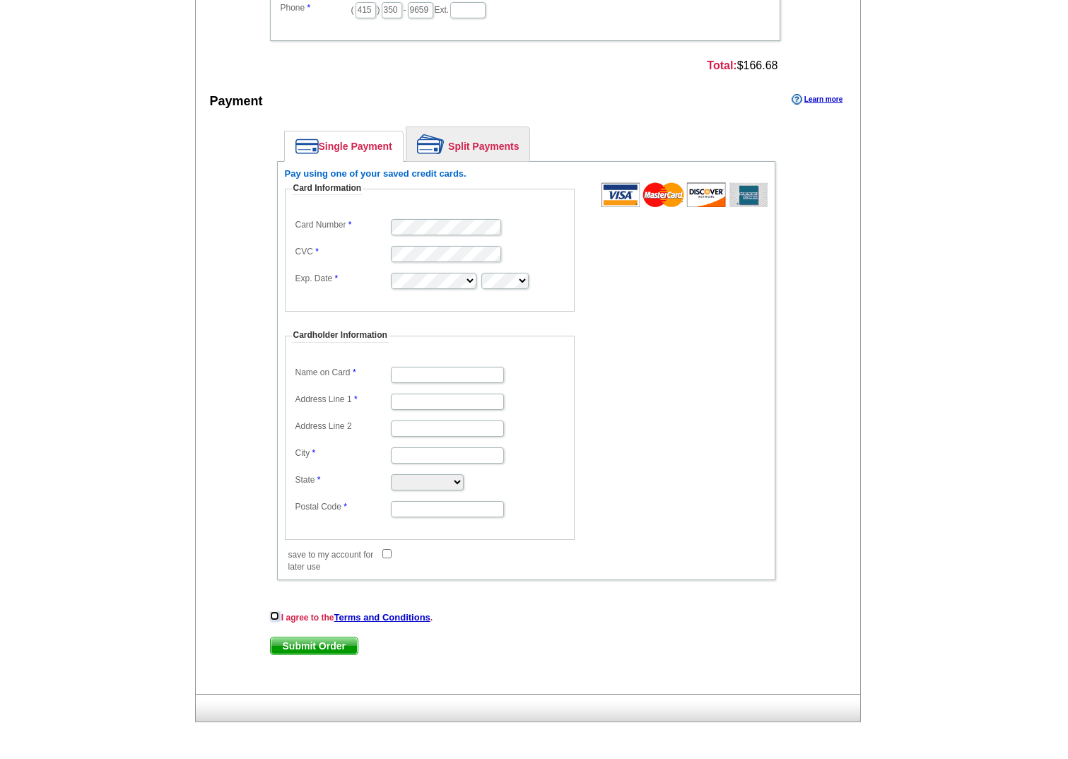
click at [274, 619] on input "checkbox" at bounding box center [274, 616] width 9 height 9
checkbox input "true"
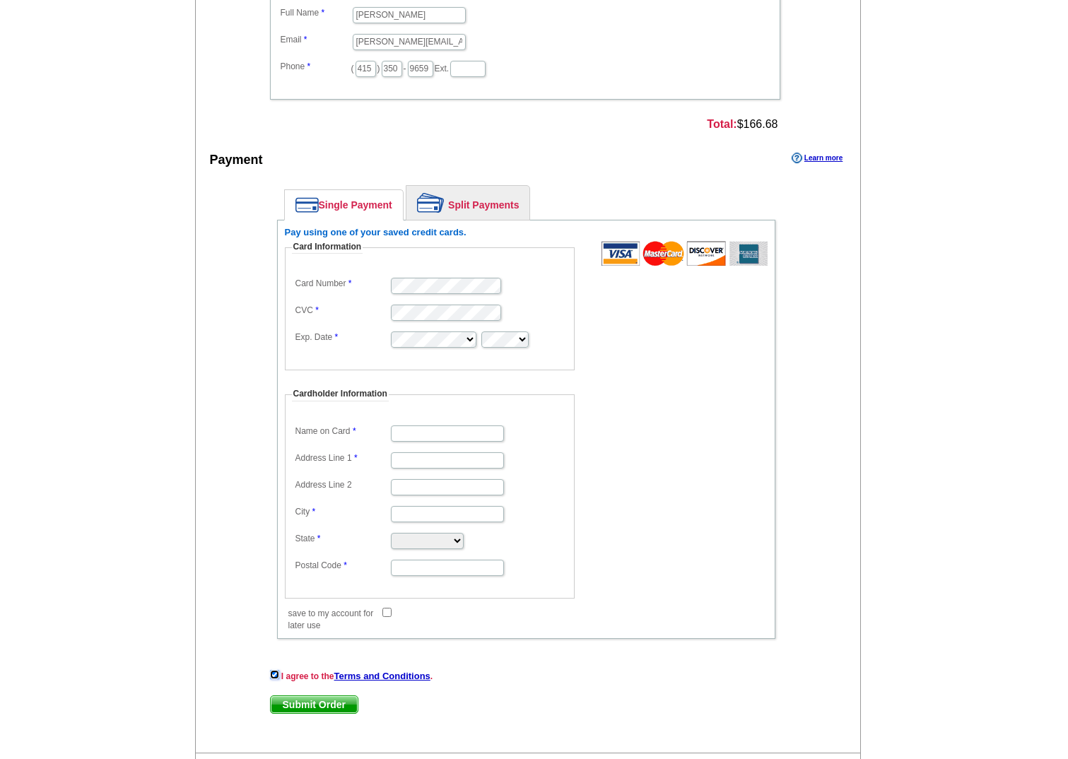
scroll to position [574, 0]
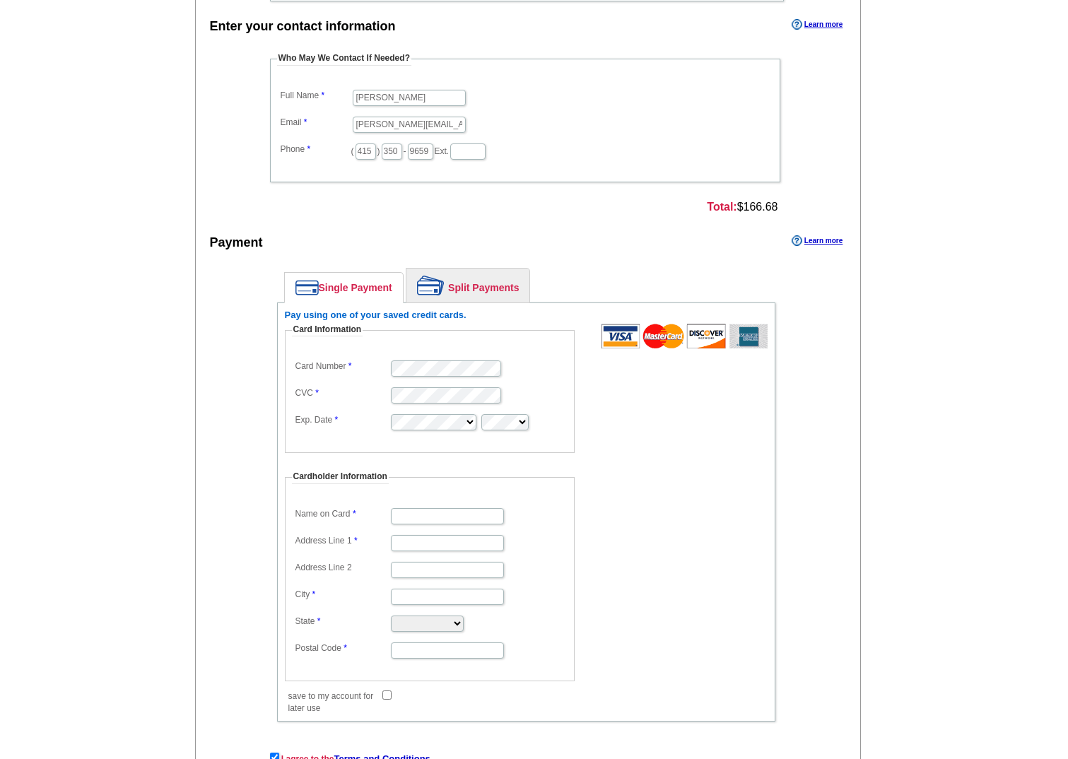
click at [443, 350] on fieldset "Card Information Card Number CVC Exp. Date" at bounding box center [430, 388] width 290 height 129
click at [407, 434] on fieldset "Card Information Card Number CVC Exp. Date" at bounding box center [430, 388] width 290 height 129
click at [505, 433] on fieldset "Card Information Card Number CVC Exp. Date" at bounding box center [430, 388] width 290 height 129
click at [470, 522] on input "Name on Card" at bounding box center [447, 516] width 113 height 16
type input "[PERSON_NAME]"
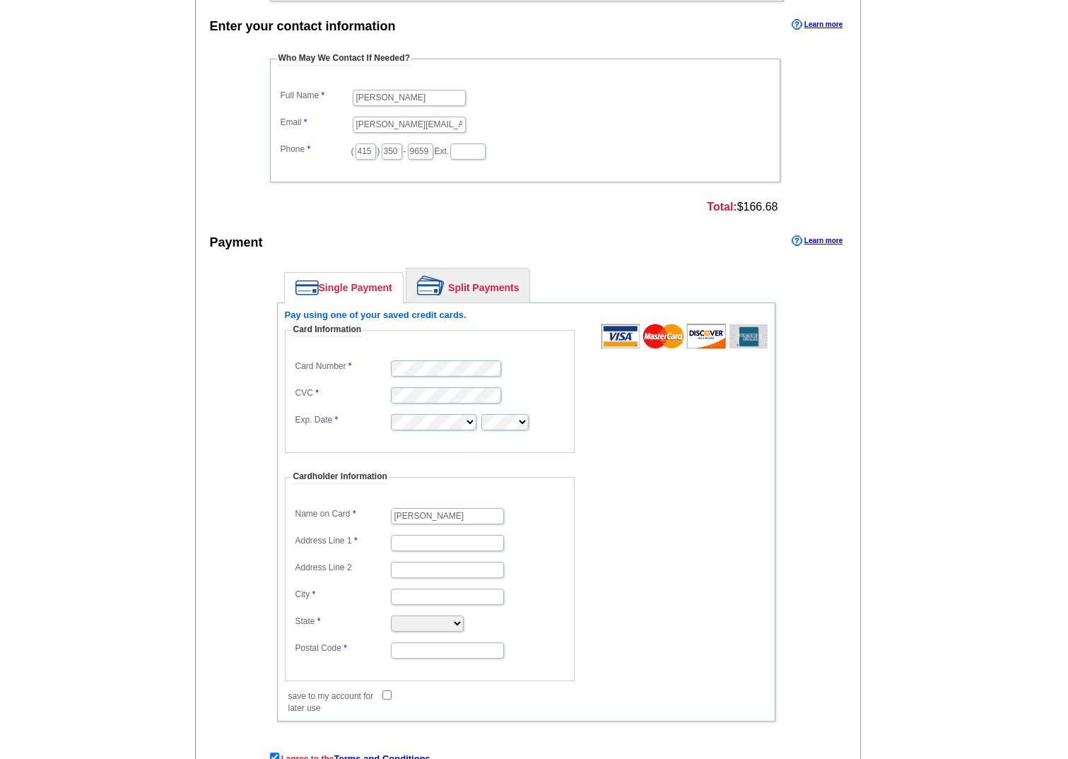
click at [452, 579] on dd at bounding box center [430, 569] width 276 height 21
click at [435, 595] on input "City" at bounding box center [447, 597] width 113 height 16
type input "oakaland"
click at [438, 627] on select "Alabama Alaska Arizona Arkansas California Colorado Connecticut District of Col…" at bounding box center [427, 624] width 73 height 16
select select "CA"
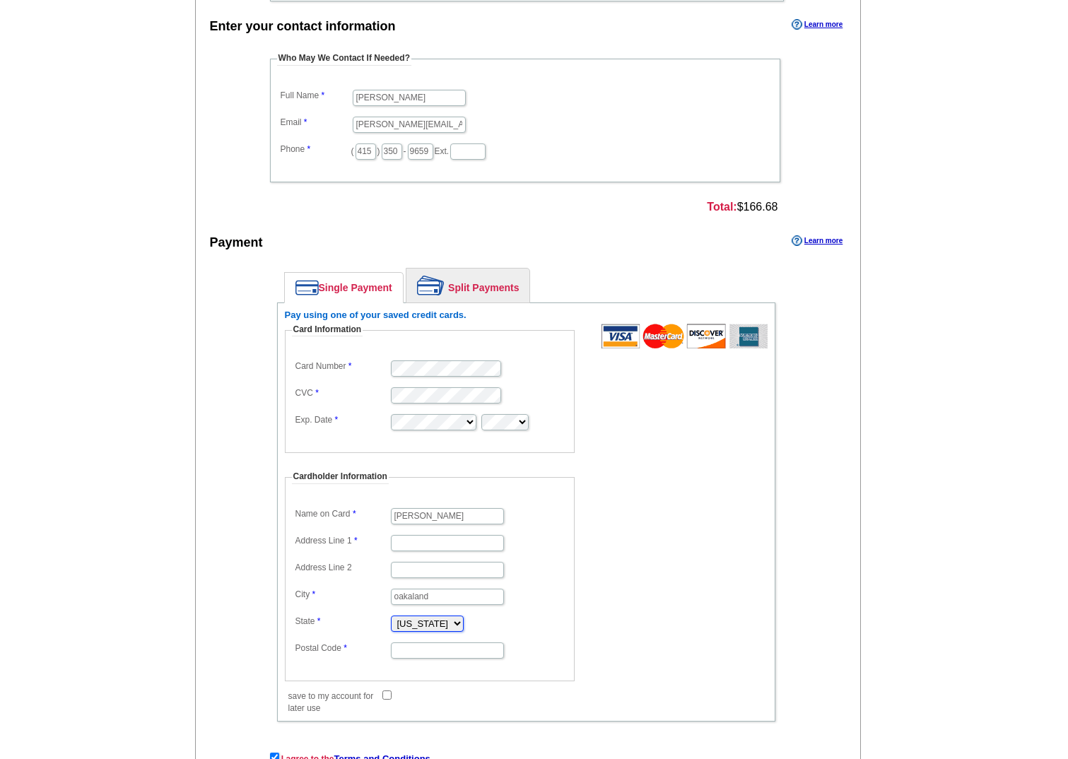
click at [391, 616] on select "Alabama Alaska Arizona Arkansas California Colorado Connecticut District of Col…" at bounding box center [427, 624] width 73 height 16
click at [451, 643] on input "Postal Code" at bounding box center [447, 651] width 113 height 16
click at [403, 545] on input "Address Line 1" at bounding box center [447, 543] width 113 height 16
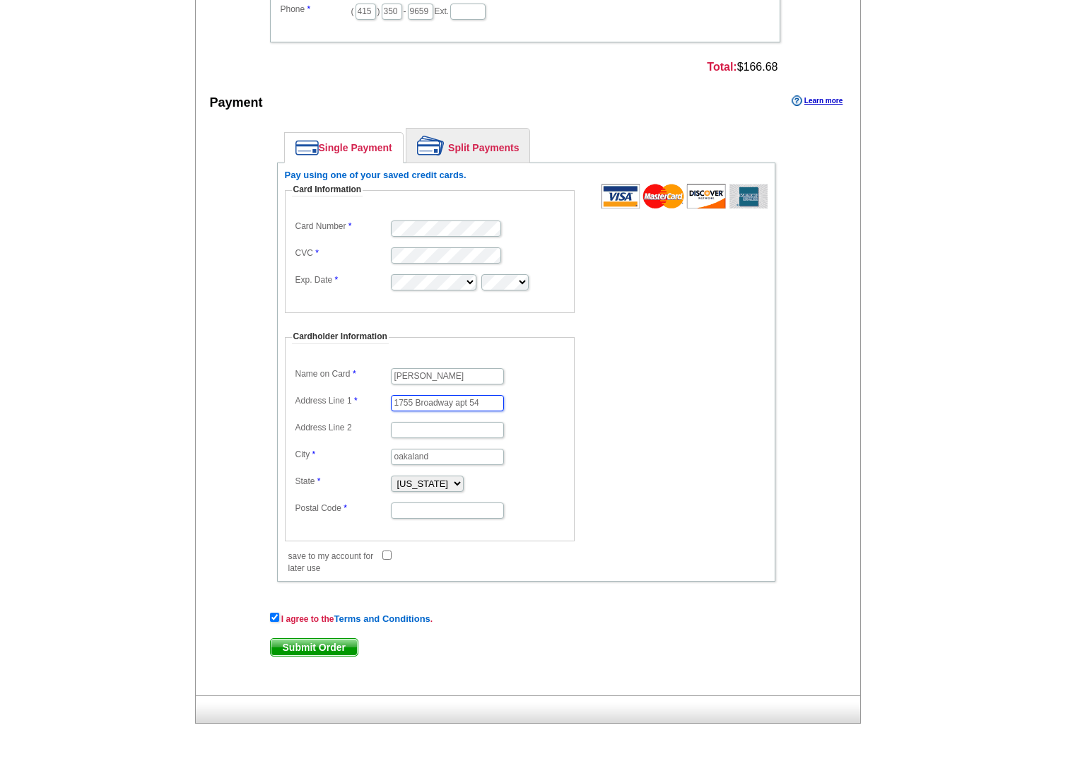
scroll to position [715, 0]
type input "1755 Broadway apt 54"
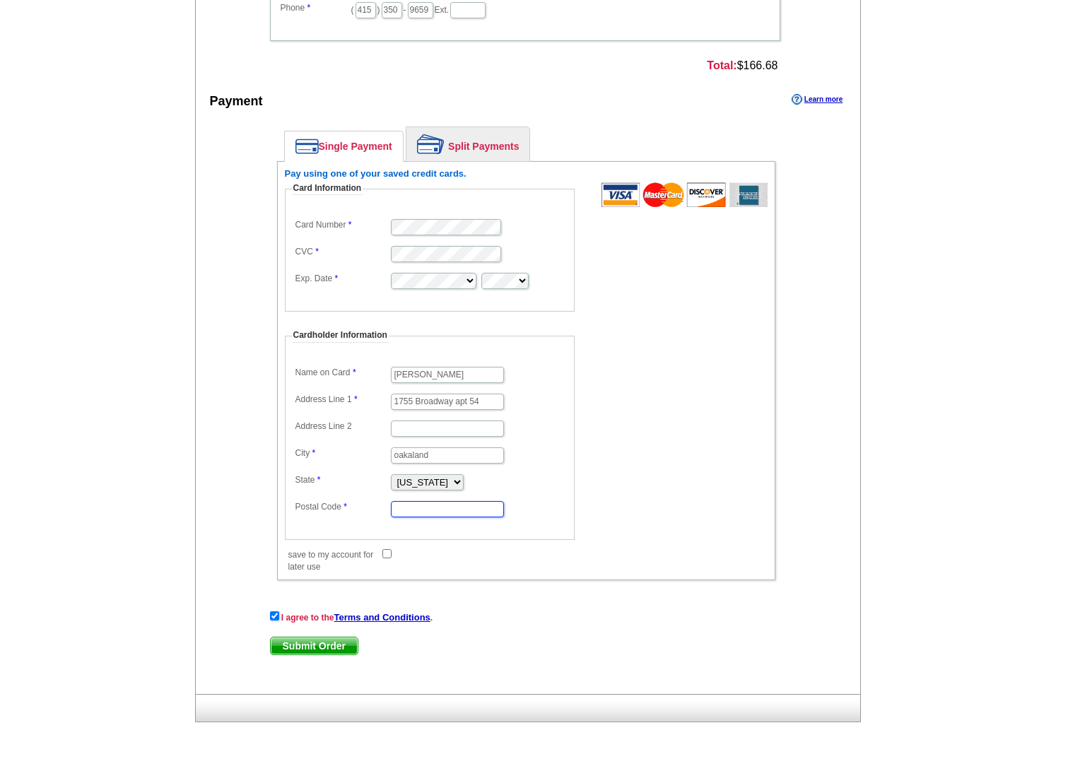
click at [445, 510] on input "Postal Code" at bounding box center [447, 509] width 113 height 16
type input "94612"
click at [308, 647] on span "Submit Order" at bounding box center [314, 646] width 87 height 17
